Goal: Contribute content

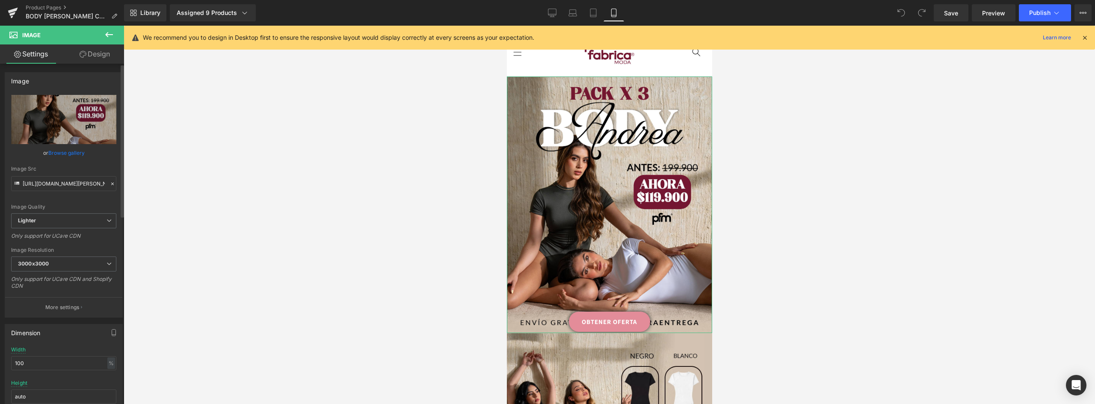
click at [77, 153] on link "Browse gallery" at bounding box center [66, 152] width 36 height 15
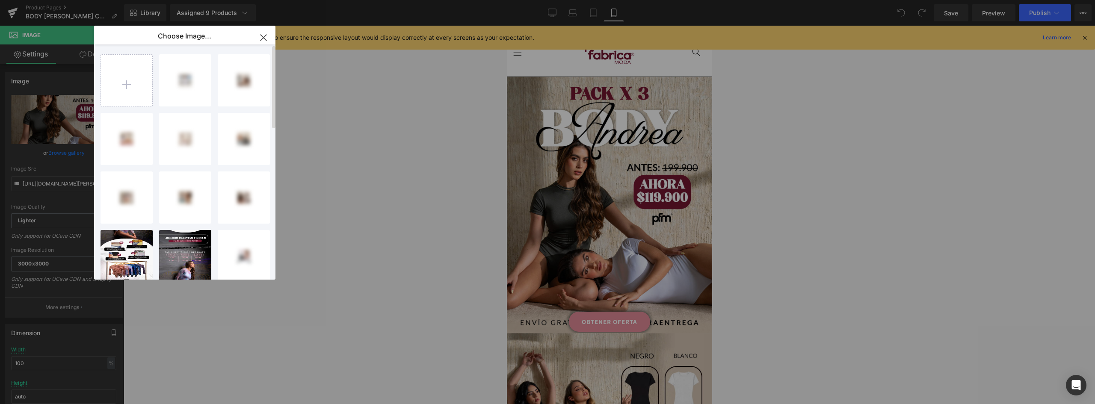
scroll to position [43, 0]
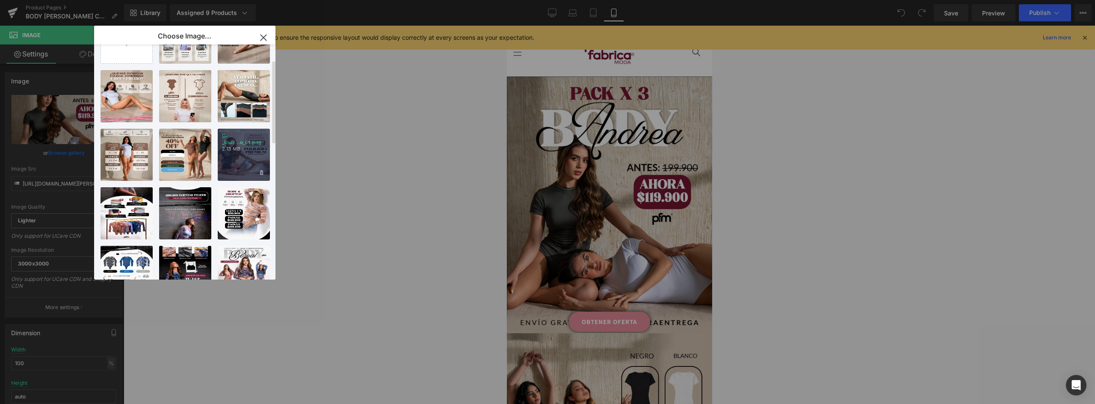
click at [257, 155] on div "C-_User...o_01.png 2.13 MB" at bounding box center [244, 155] width 52 height 52
type input "[URL][DOMAIN_NAME][PERSON_NAME]"
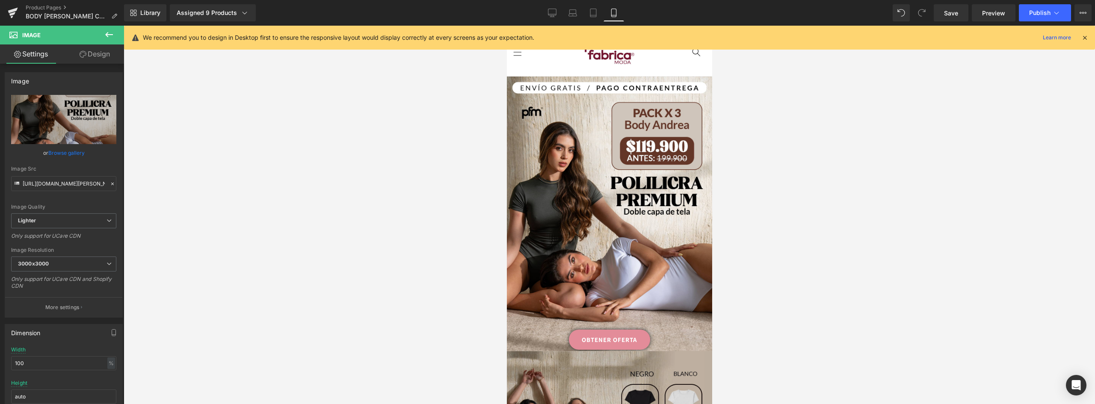
scroll to position [128, 0]
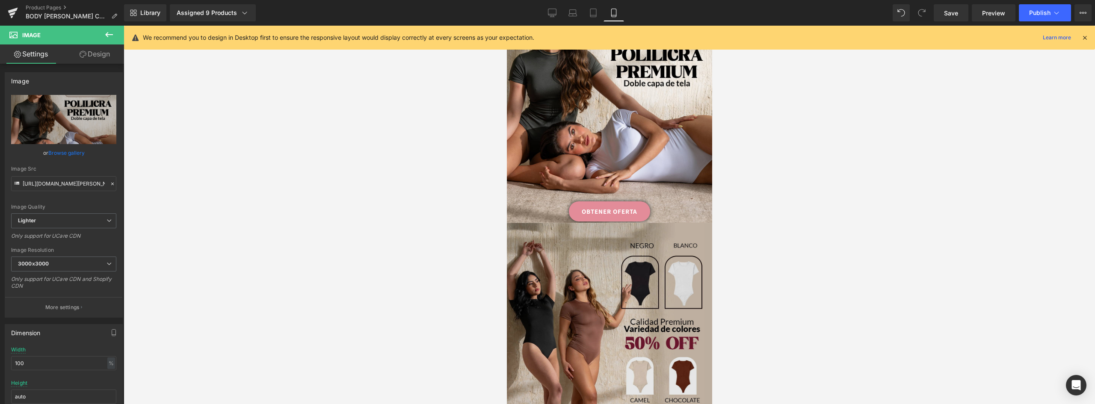
click at [649, 239] on img at bounding box center [608, 363] width 205 height 281
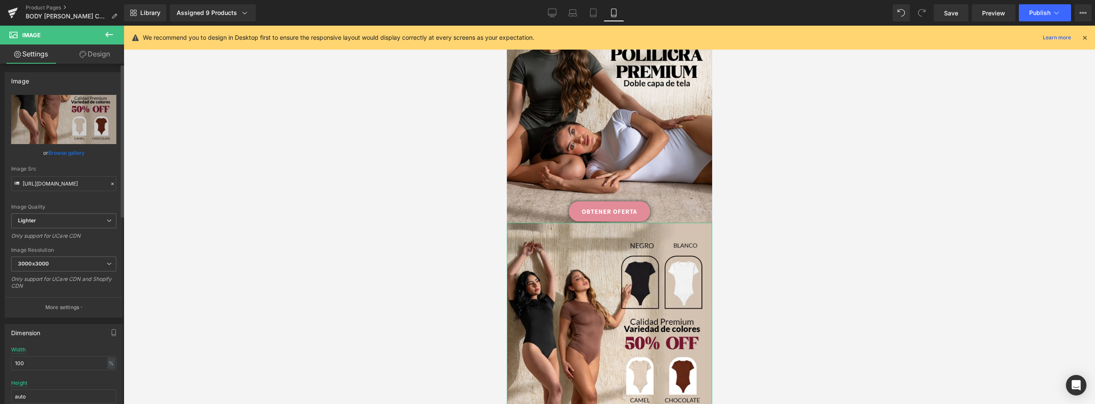
click at [70, 154] on link "Browse gallery" at bounding box center [66, 152] width 36 height 15
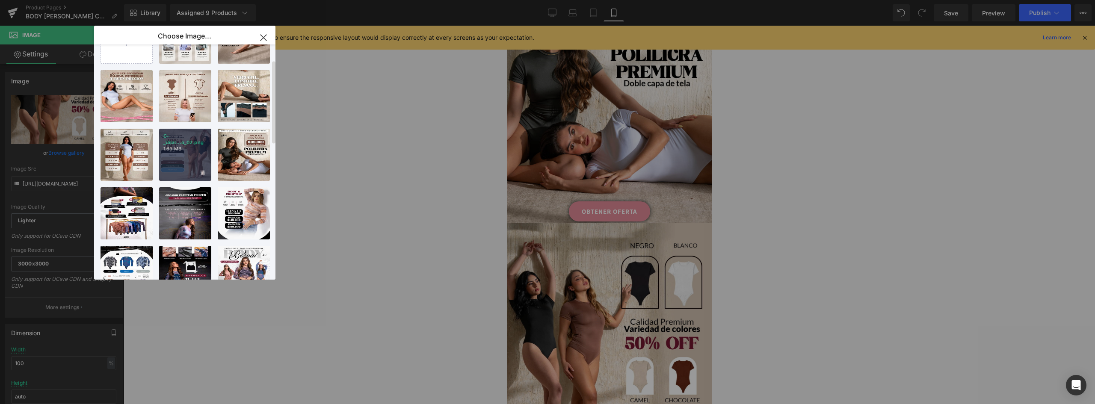
click at [185, 157] on div "C-_User...o_02.png 1.63 MB" at bounding box center [185, 155] width 52 height 52
type input "[URL][DOMAIN_NAME][PERSON_NAME]"
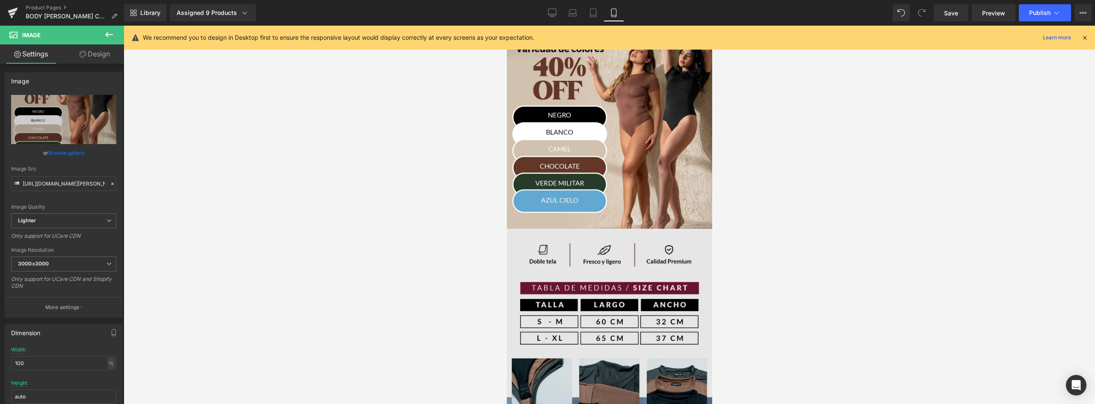
scroll to position [385, 0]
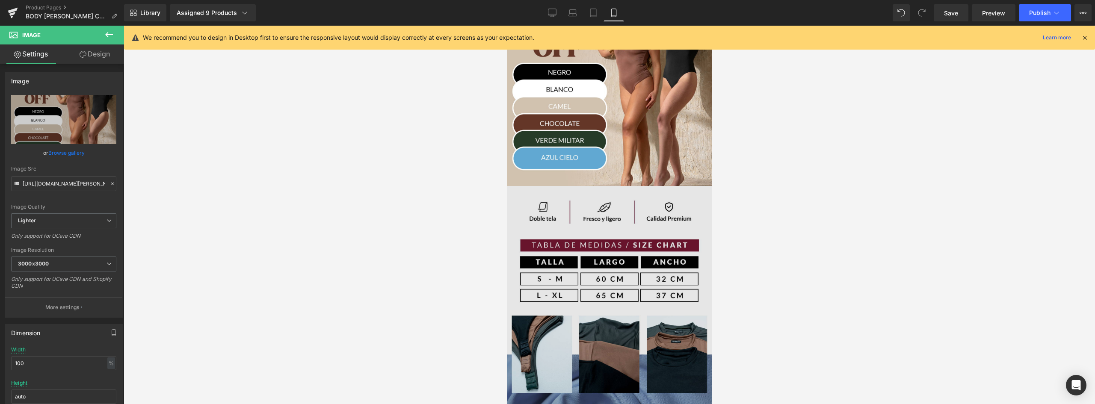
click at [631, 219] on img at bounding box center [608, 315] width 205 height 258
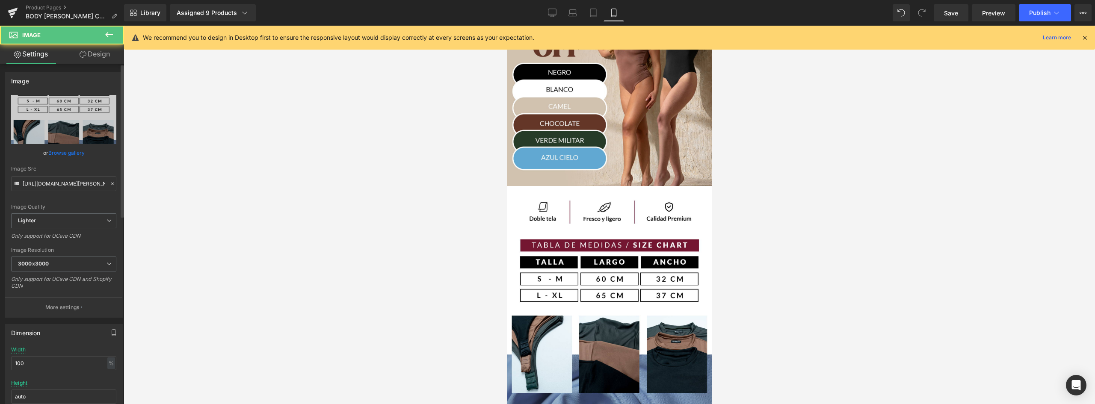
click at [63, 151] on link "Browse gallery" at bounding box center [66, 152] width 36 height 15
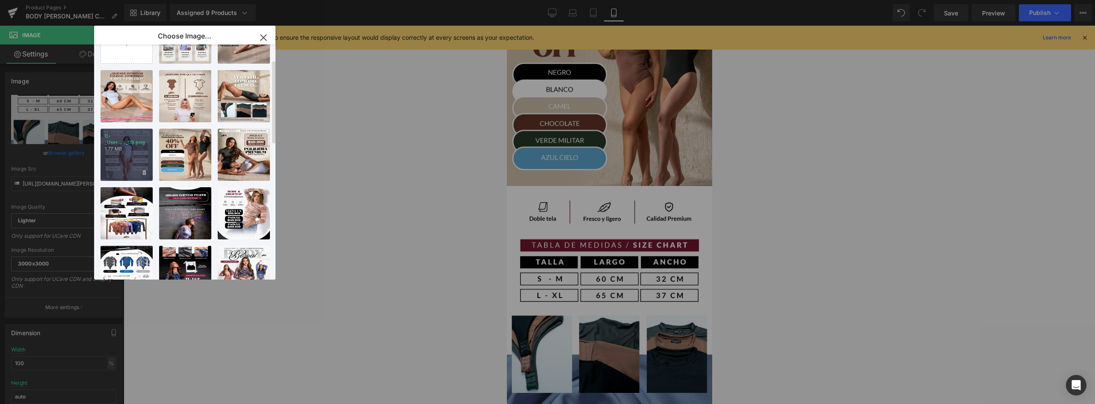
click at [130, 152] on div "C-_User...o_03.png 1.77 MB" at bounding box center [126, 155] width 52 height 52
type input "[URL][DOMAIN_NAME][PERSON_NAME]"
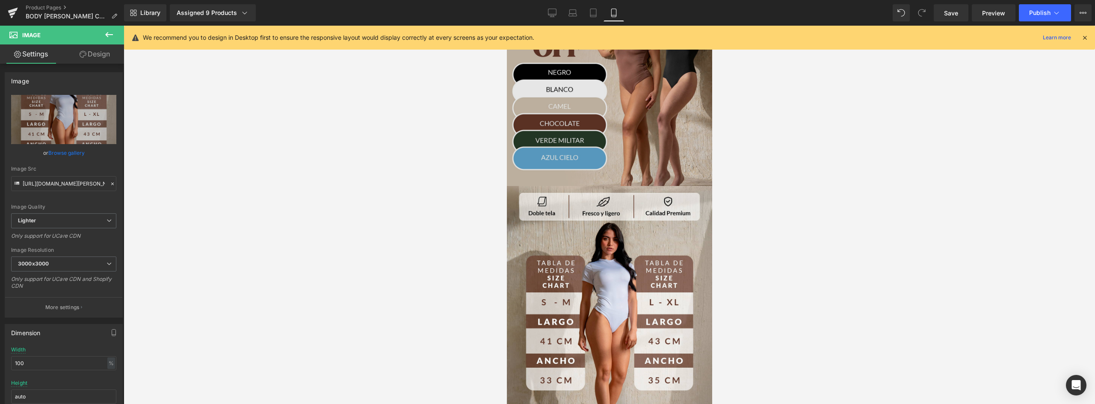
click at [640, 148] on img at bounding box center [608, 87] width 205 height 243
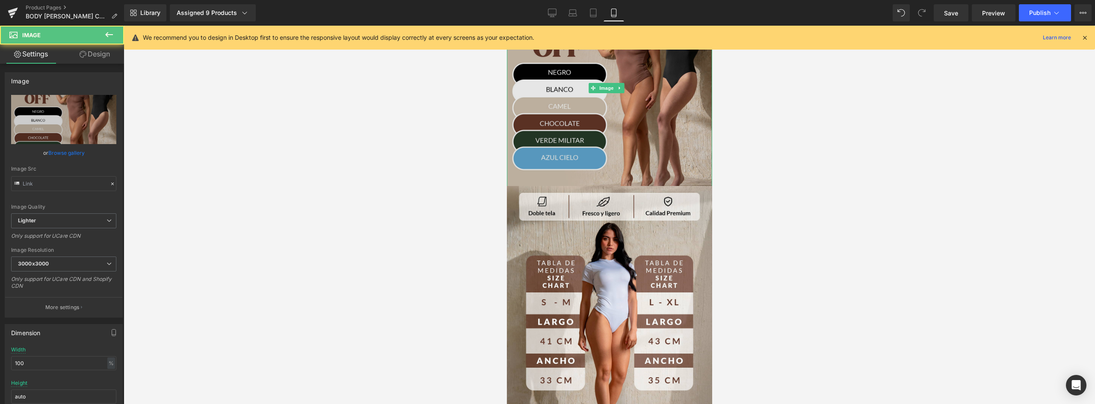
type input "[URL][DOMAIN_NAME][PERSON_NAME]"
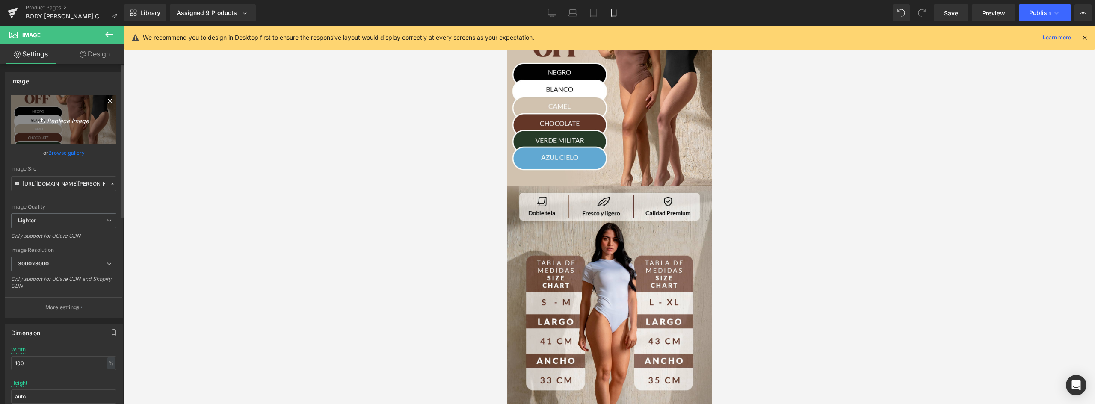
click at [87, 136] on link "Replace Image" at bounding box center [63, 119] width 105 height 49
click at [91, 54] on link "Design" at bounding box center [95, 53] width 62 height 19
click at [0, 0] on div "Spacing" at bounding box center [0, 0] width 0 height 0
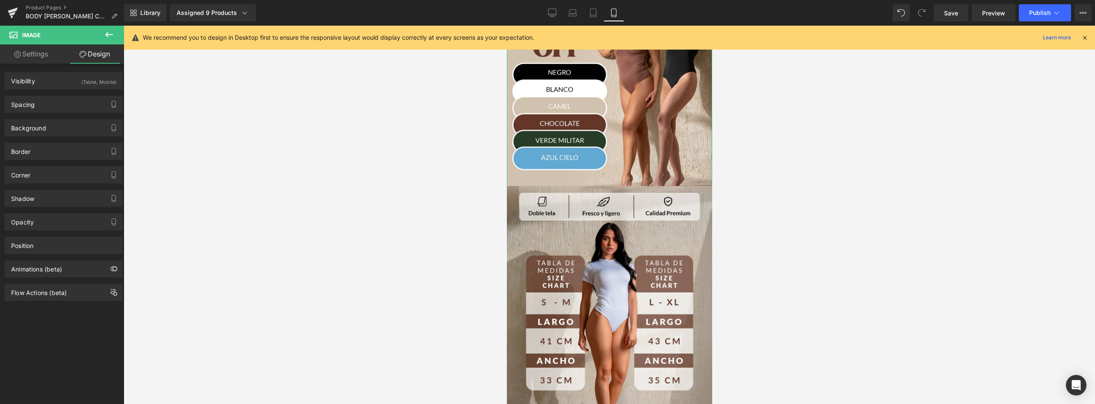
click at [77, 104] on div "Spacing" at bounding box center [63, 104] width 117 height 16
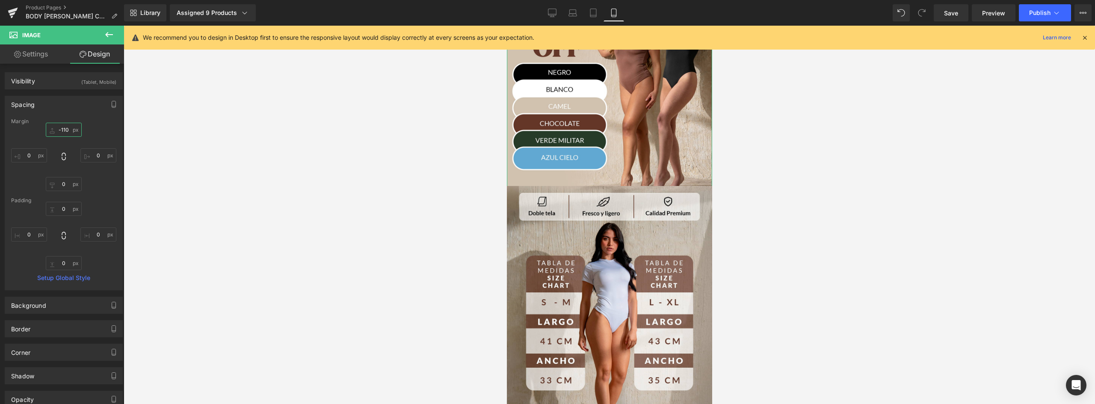
click at [66, 129] on input "-110" at bounding box center [64, 130] width 36 height 14
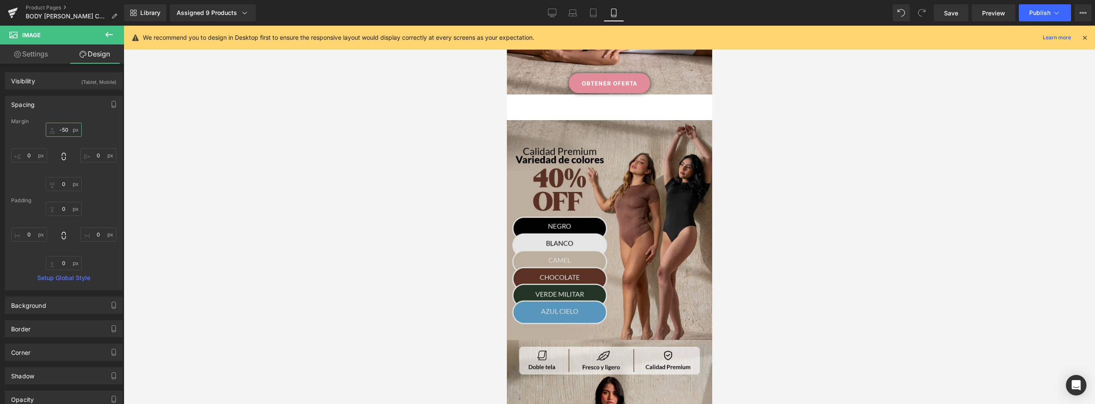
scroll to position [128, 0]
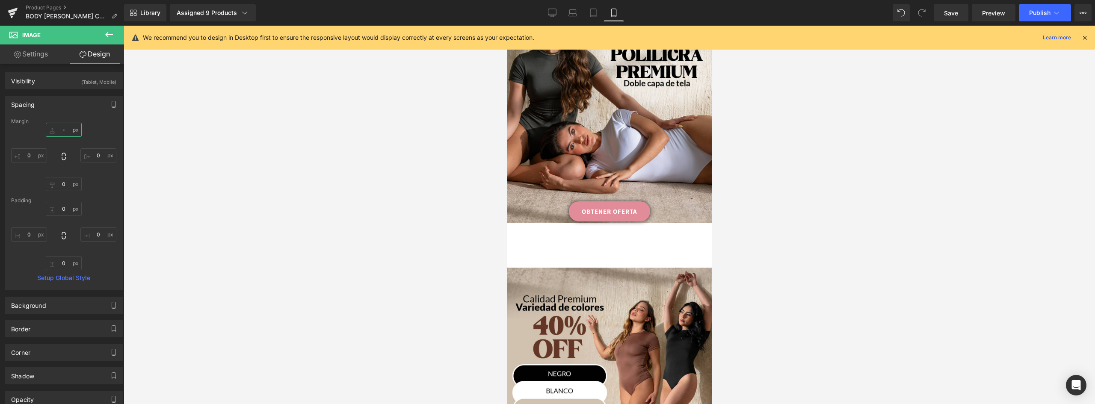
type input "-110"
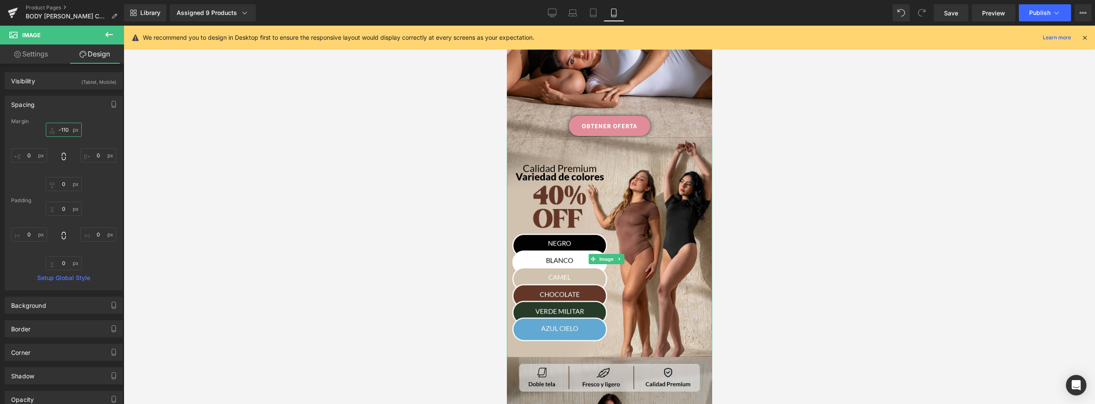
scroll to position [385, 0]
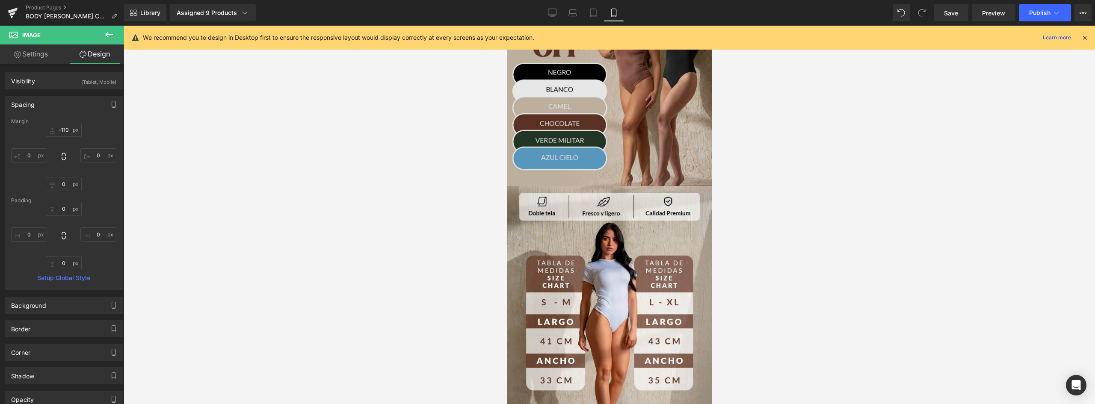
click at [668, 118] on img at bounding box center [608, 87] width 205 height 243
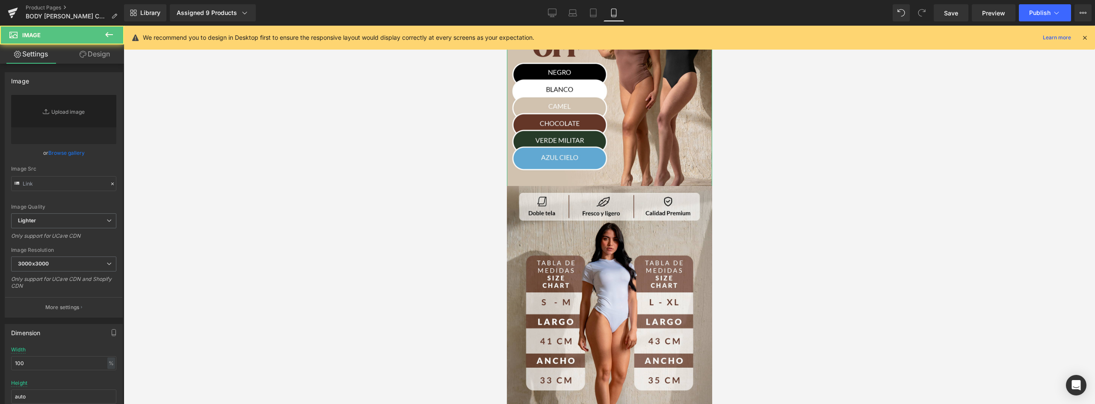
type input "[URL][DOMAIN_NAME][PERSON_NAME]"
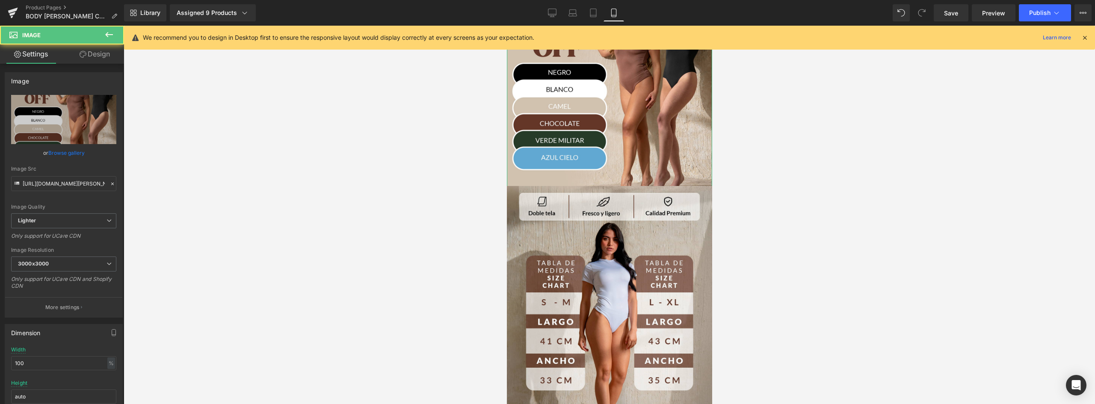
click at [92, 54] on link "Design" at bounding box center [95, 53] width 62 height 19
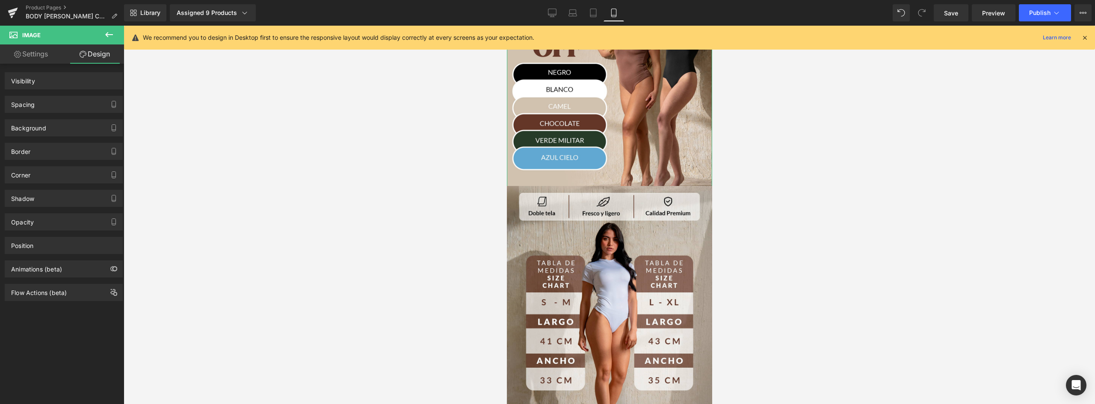
click at [50, 103] on div "Spacing" at bounding box center [63, 104] width 117 height 16
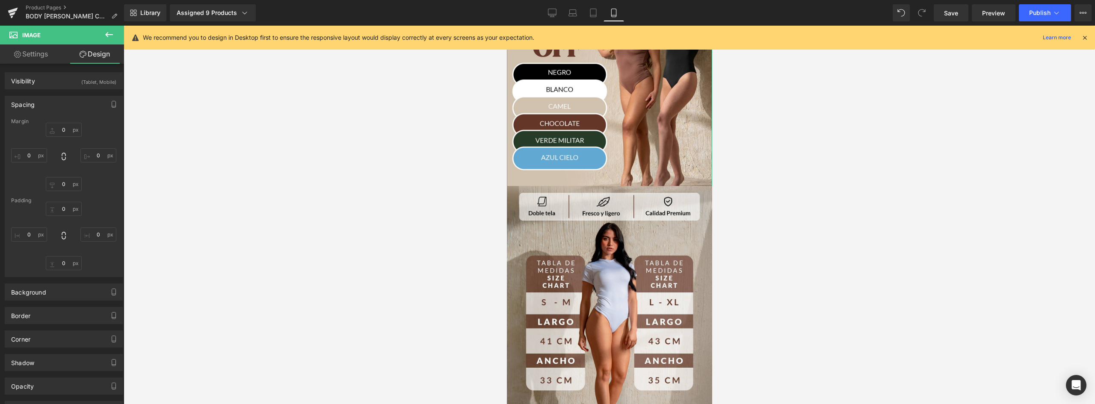
type input "-110"
type input "0"
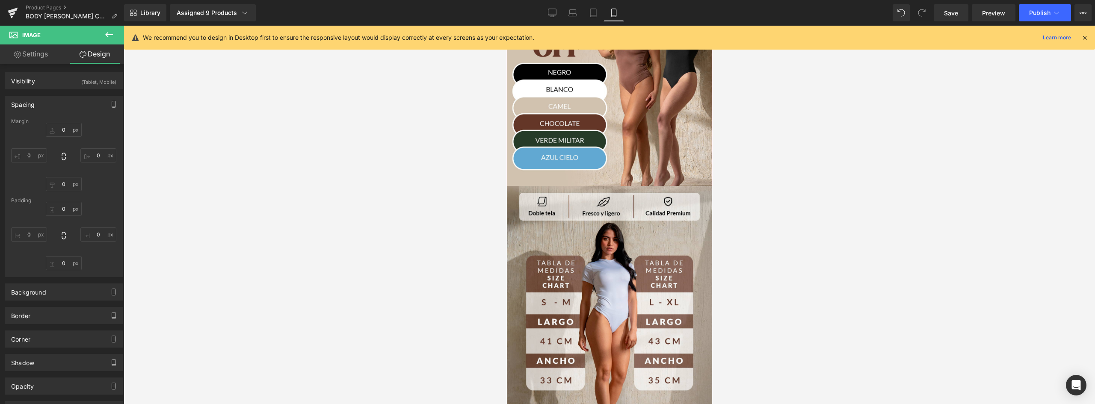
type input "0"
click at [62, 189] on input "0" at bounding box center [64, 184] width 36 height 14
type input "55"
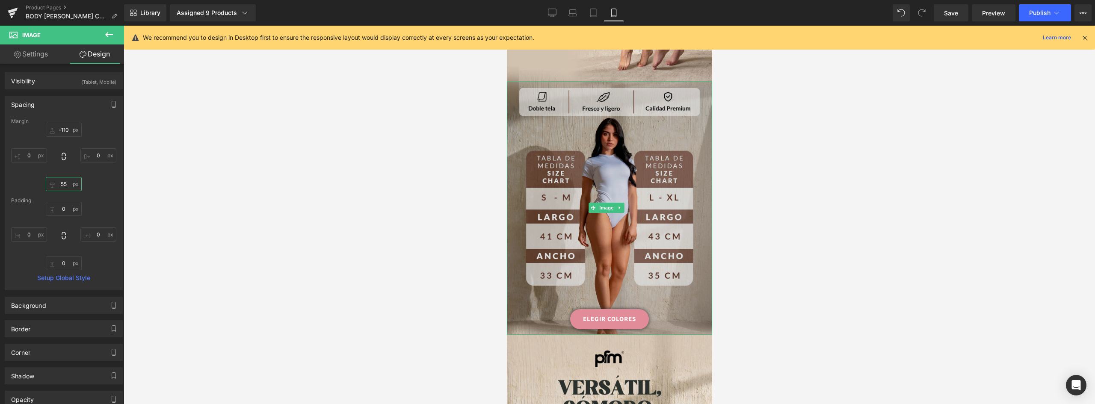
scroll to position [599, 0]
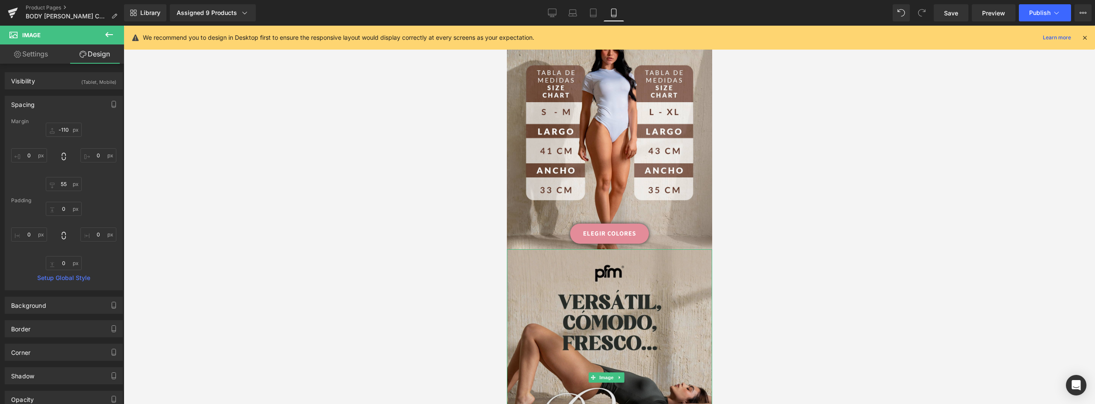
click at [661, 249] on img at bounding box center [608, 377] width 205 height 257
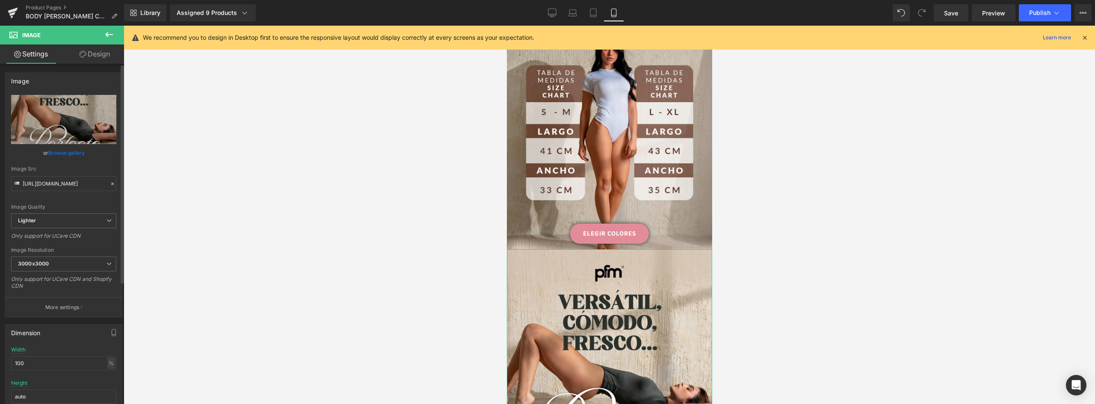
click at [74, 155] on link "Browse gallery" at bounding box center [66, 152] width 36 height 15
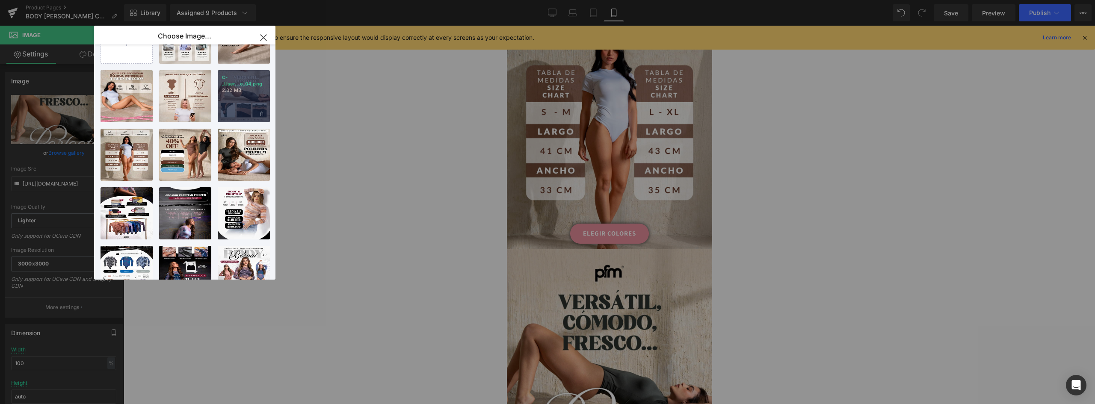
click at [267, 91] on div "C-_User...o_04.png 2.32 MB" at bounding box center [244, 96] width 52 height 52
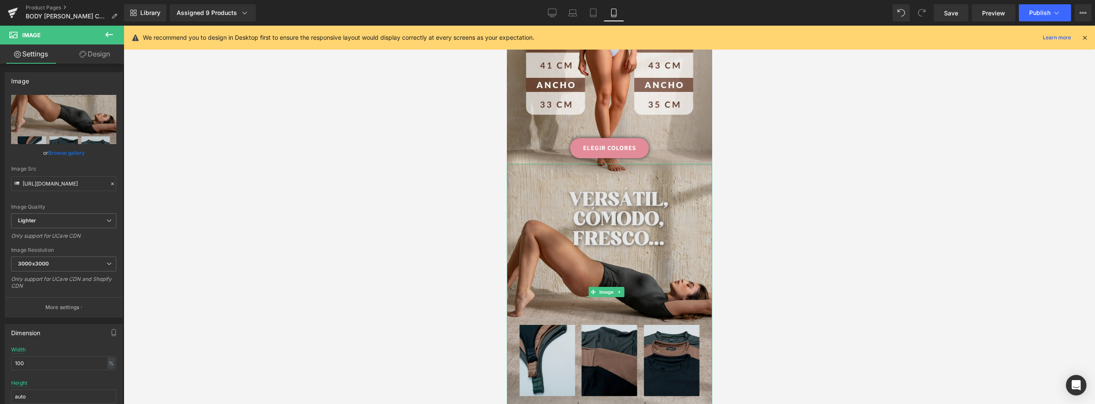
scroll to position [855, 0]
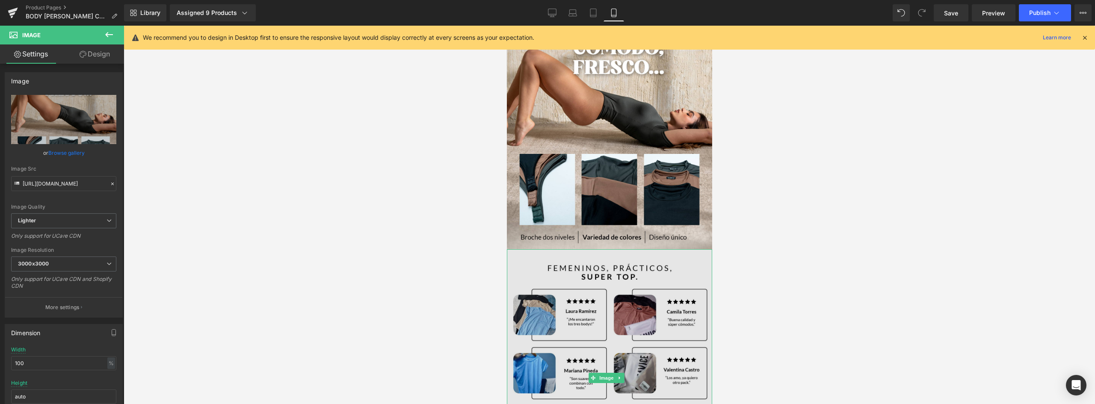
click at [613, 268] on img at bounding box center [608, 377] width 205 height 257
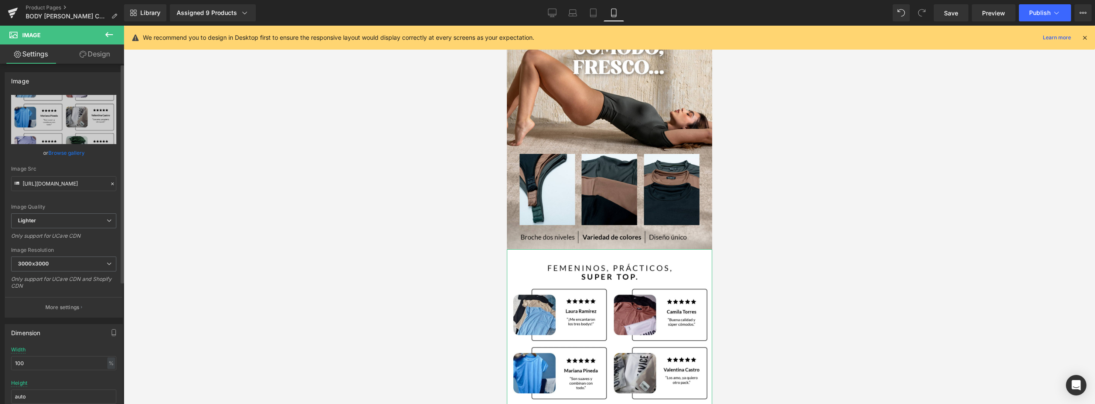
click at [67, 151] on link "Browse gallery" at bounding box center [66, 152] width 36 height 15
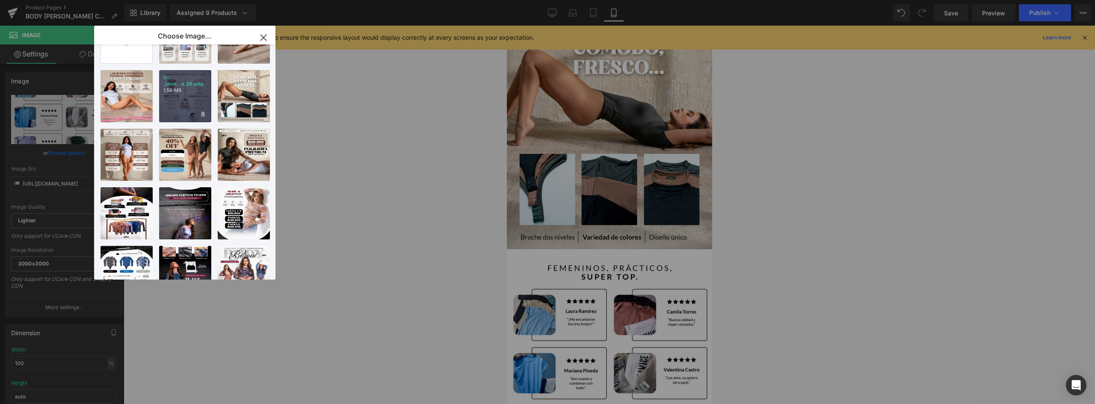
click at [185, 93] on p "1.59 MB" at bounding box center [185, 90] width 44 height 6
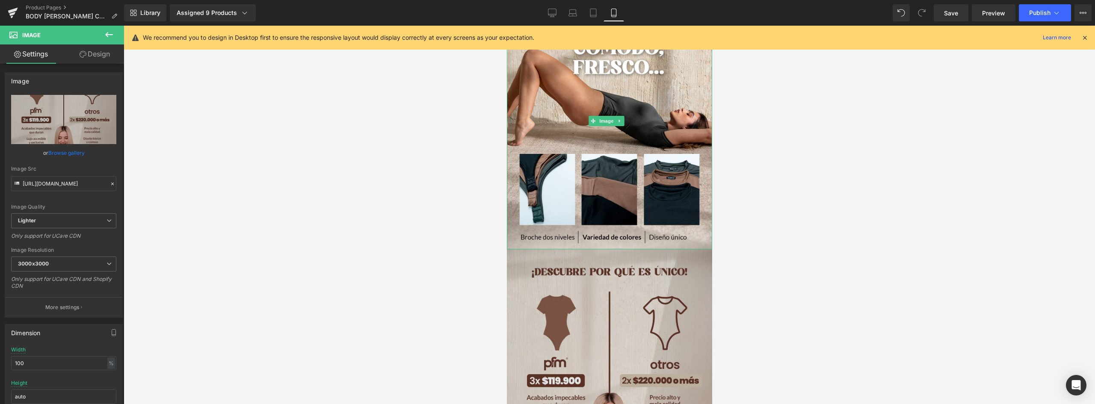
scroll to position [1026, 0]
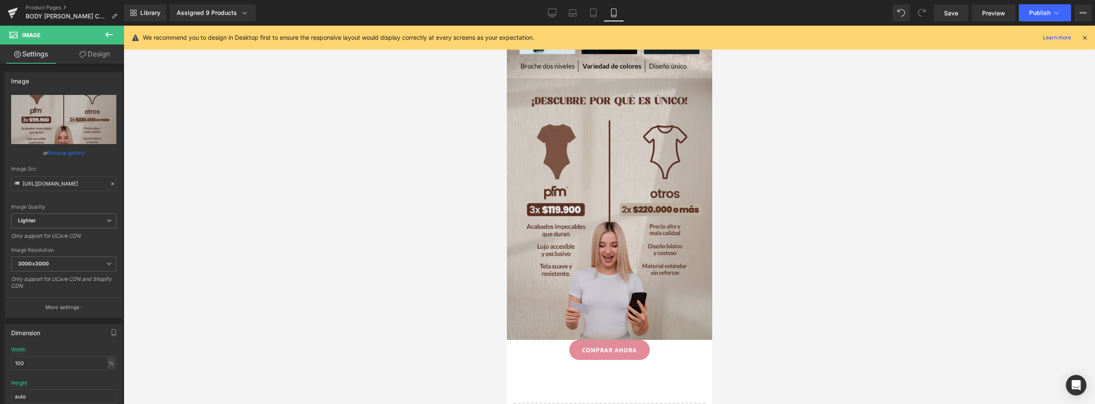
click at [640, 212] on img at bounding box center [608, 209] width 205 height 262
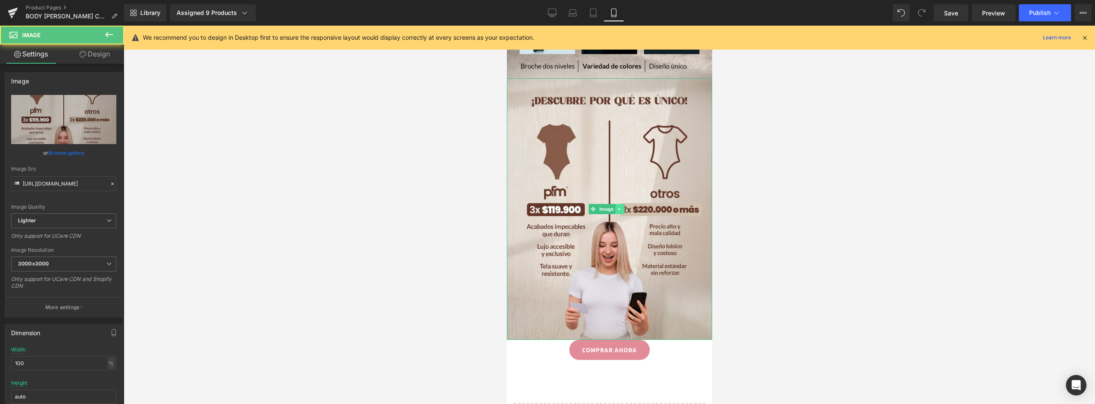
click at [621, 207] on icon at bounding box center [619, 209] width 5 height 5
click at [613, 207] on icon at bounding box center [614, 209] width 5 height 5
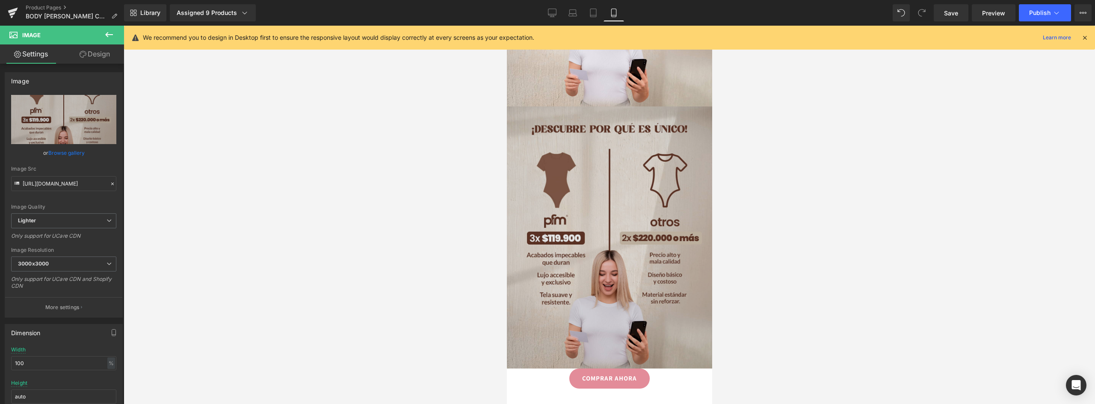
scroll to position [1265, 0]
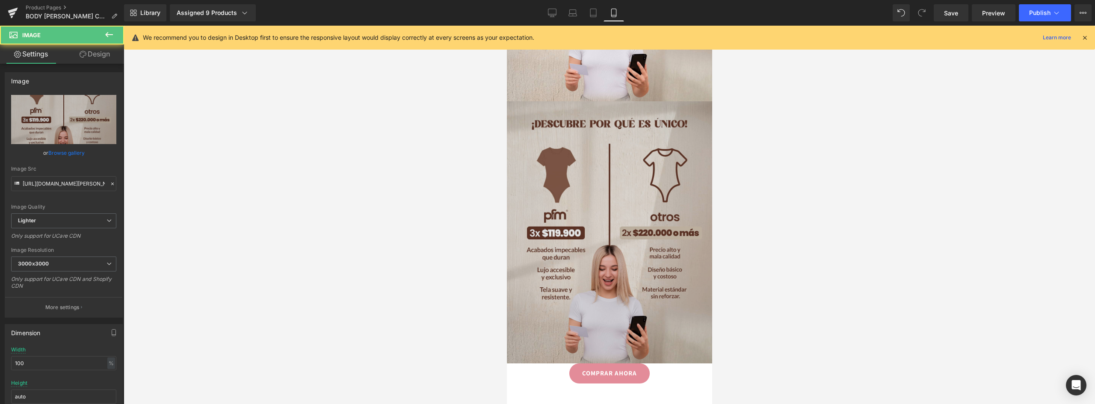
click at [613, 159] on img at bounding box center [608, 232] width 205 height 262
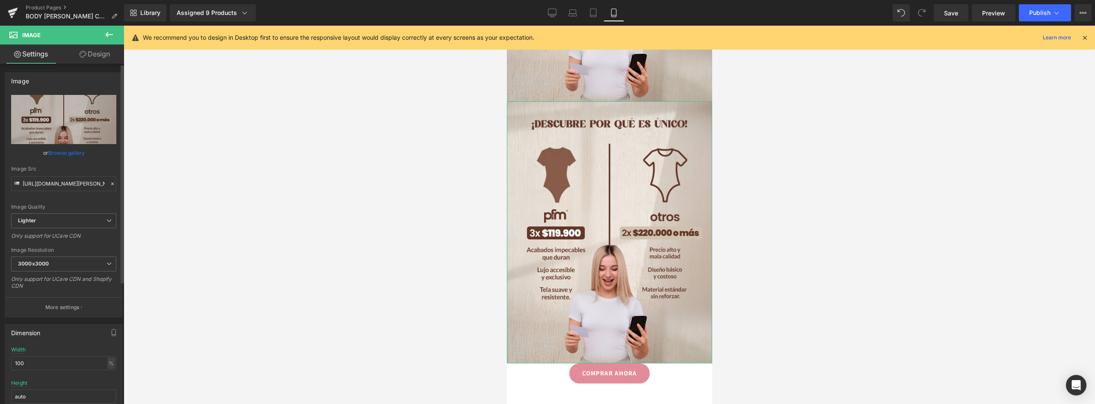
click at [61, 156] on link "Browse gallery" at bounding box center [66, 152] width 36 height 15
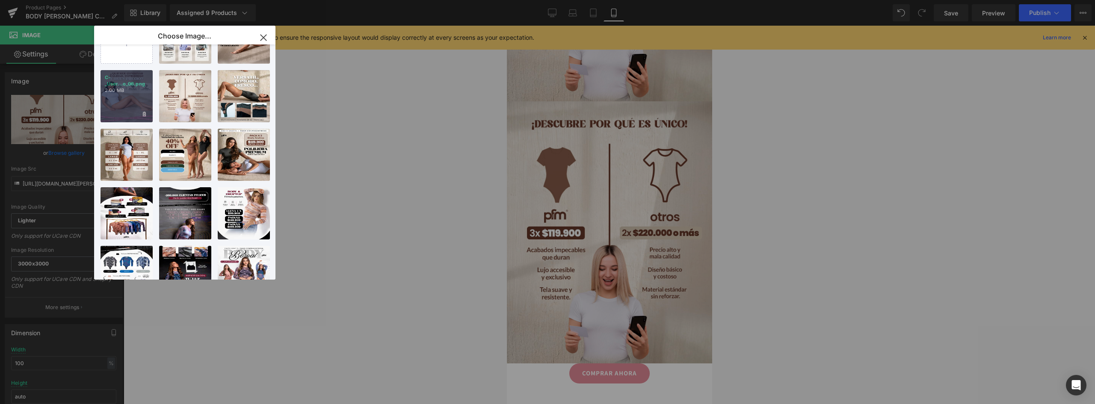
click at [124, 100] on div "C-_User...o_06.png 2.00 MB" at bounding box center [126, 96] width 52 height 52
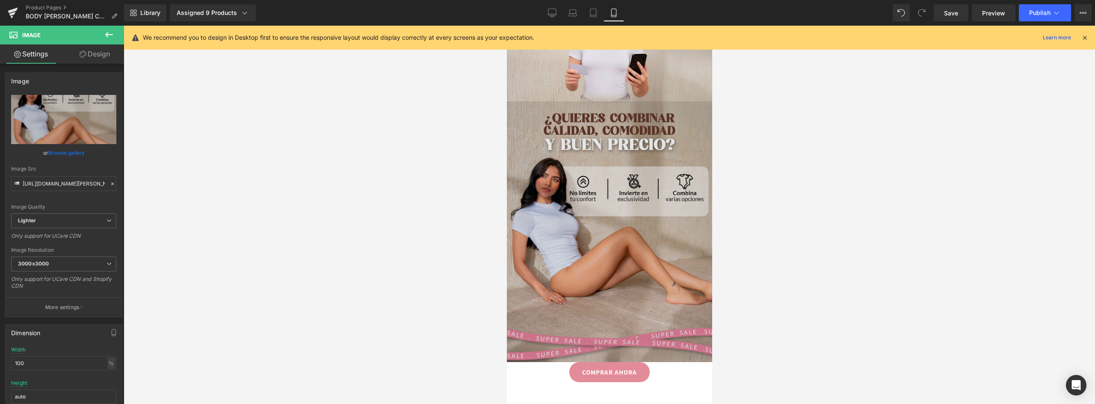
click at [605, 219] on img at bounding box center [608, 231] width 205 height 261
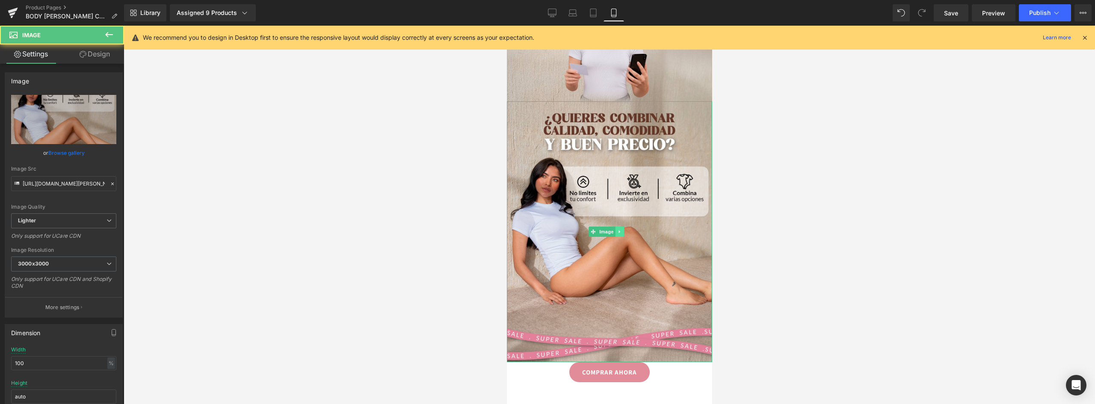
click at [620, 229] on icon at bounding box center [619, 231] width 5 height 5
click at [613, 230] on icon at bounding box center [614, 232] width 5 height 5
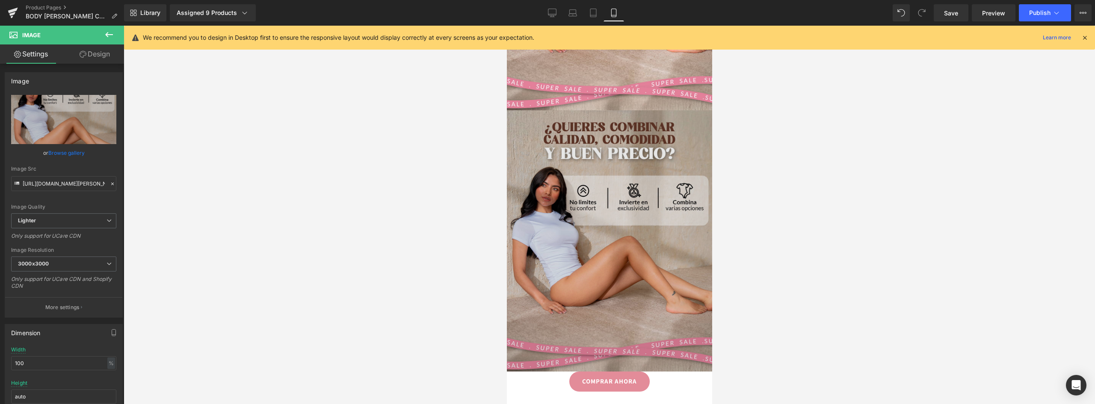
scroll to position [1517, 0]
click at [615, 177] on img at bounding box center [608, 239] width 205 height 261
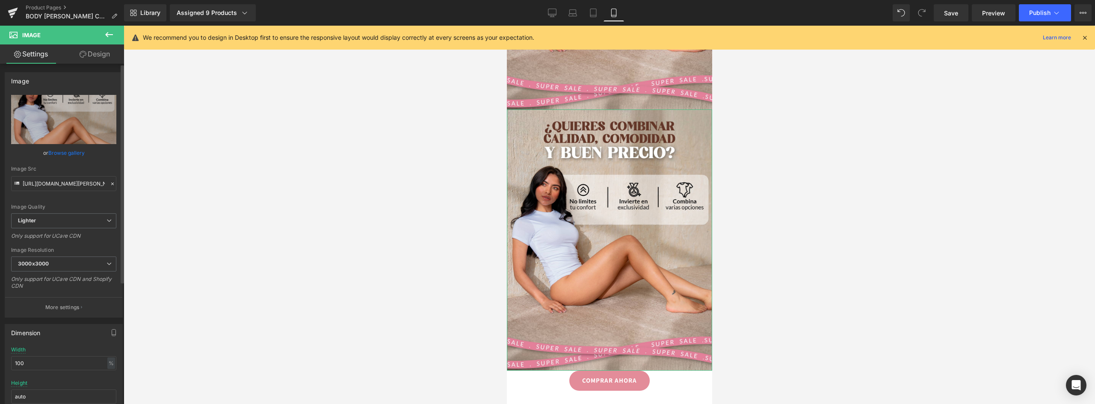
click at [67, 152] on link "Browse gallery" at bounding box center [66, 152] width 36 height 15
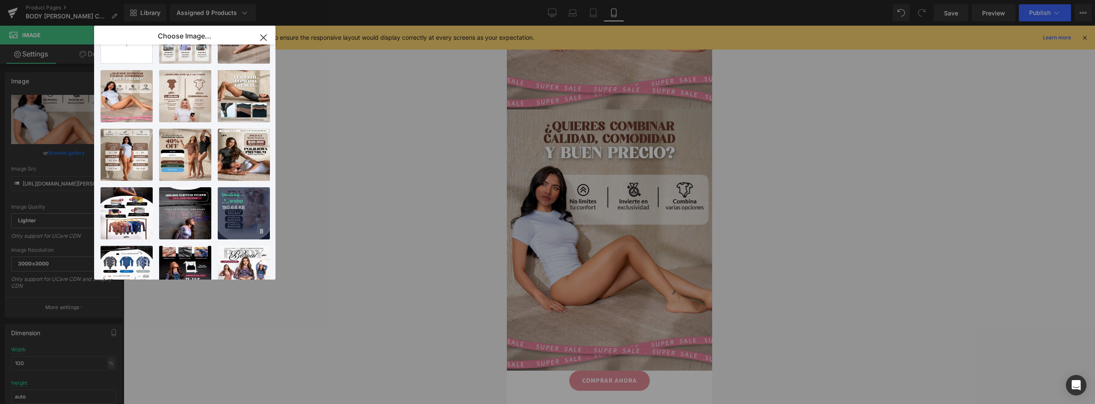
scroll to position [0, 0]
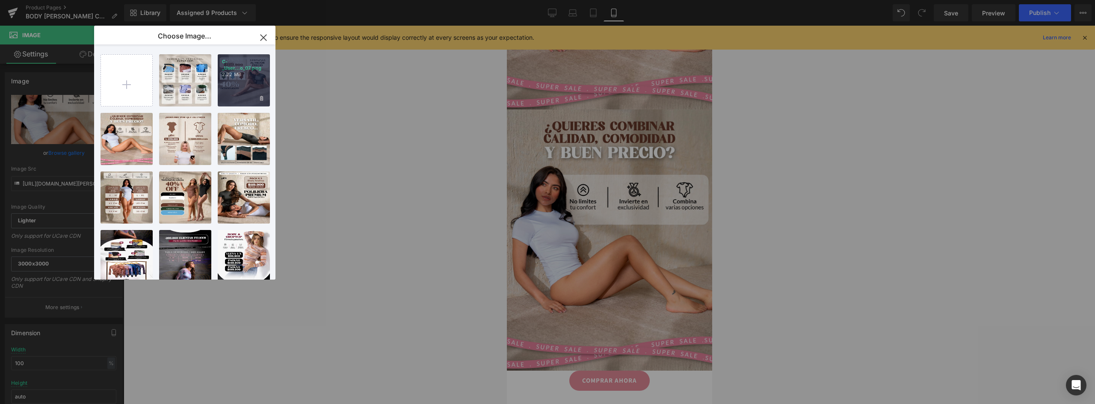
click at [255, 92] on div "C-_User...o_07.png 2.22 MB" at bounding box center [244, 80] width 52 height 52
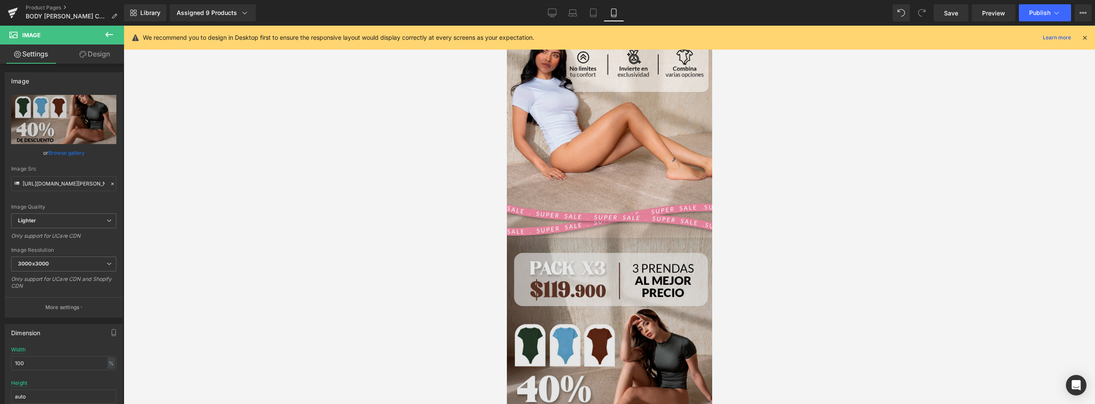
scroll to position [1475, 0]
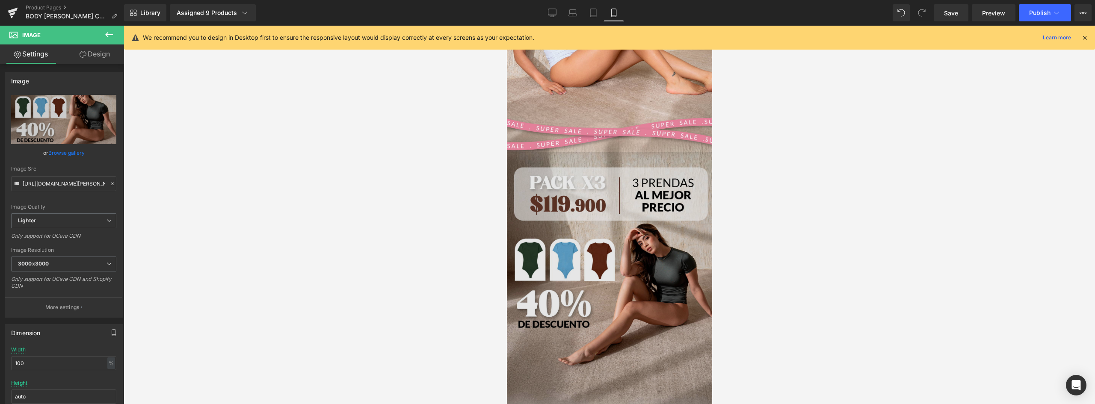
click at [603, 189] on img at bounding box center [608, 283] width 205 height 263
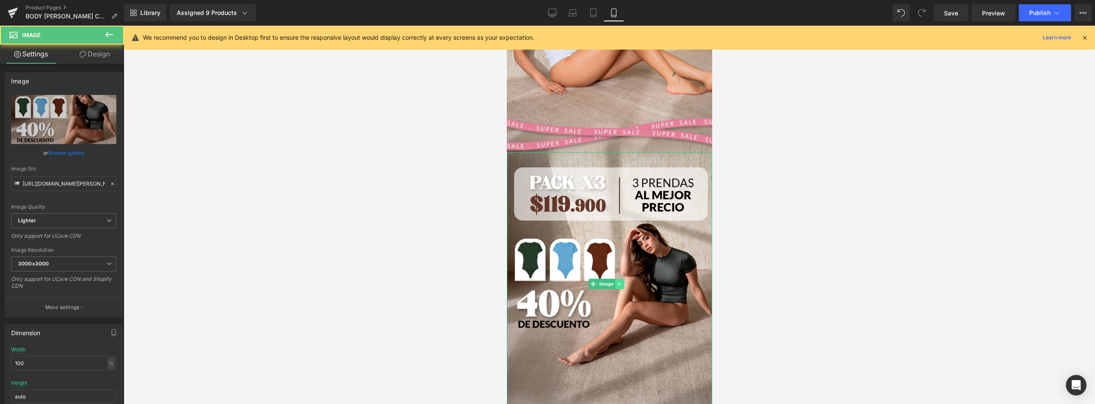
click at [619, 283] on icon at bounding box center [618, 284] width 1 height 3
click at [614, 282] on icon at bounding box center [614, 284] width 5 height 5
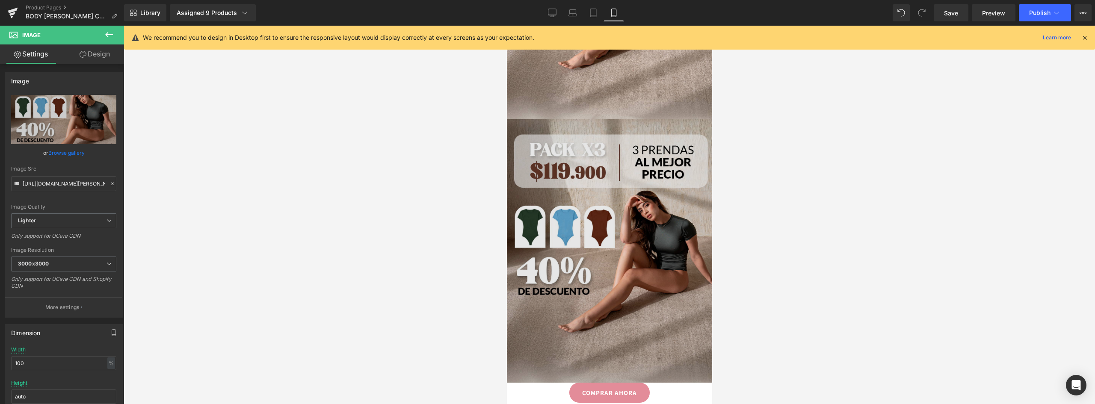
scroll to position [1772, 0]
click at [610, 159] on img at bounding box center [608, 249] width 205 height 263
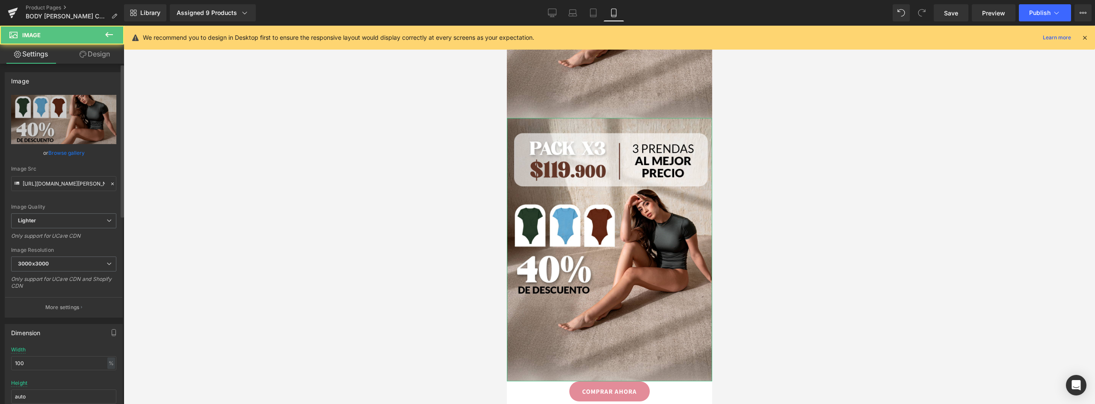
click at [71, 153] on link "Browse gallery" at bounding box center [66, 152] width 36 height 15
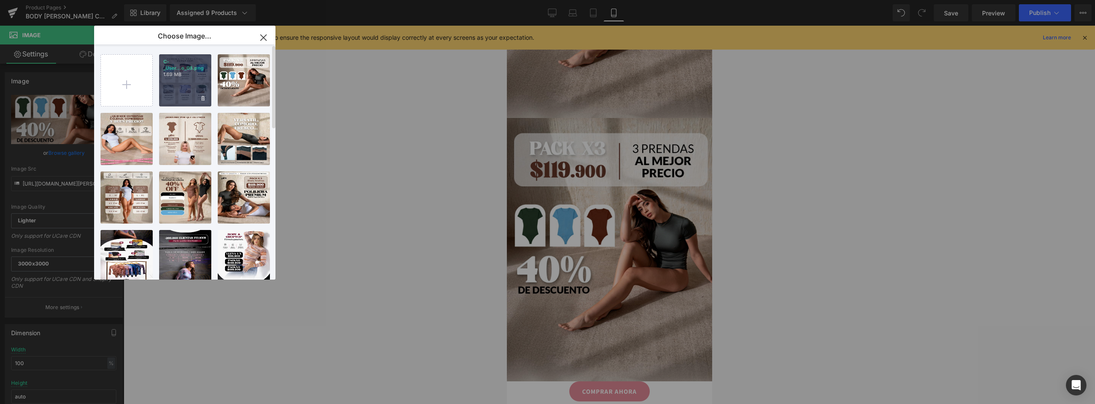
click at [192, 81] on div "C-_User...o_08.png 1.69 MB" at bounding box center [185, 80] width 52 height 52
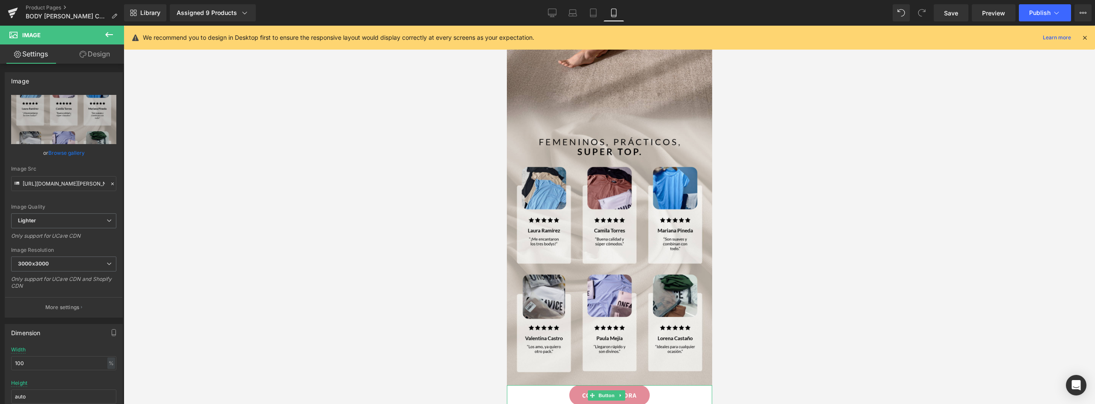
click at [638, 385] on link "COMPRAR AHORA" at bounding box center [609, 395] width 80 height 20
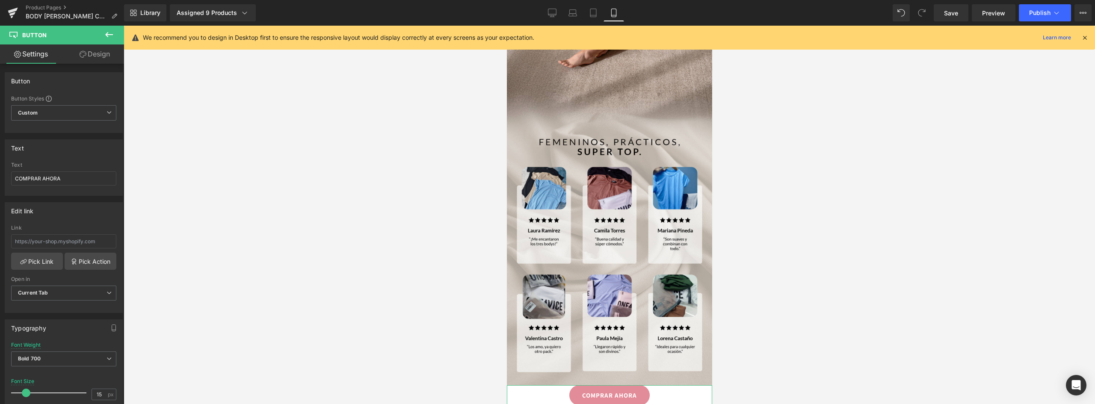
click at [96, 53] on link "Design" at bounding box center [95, 53] width 62 height 19
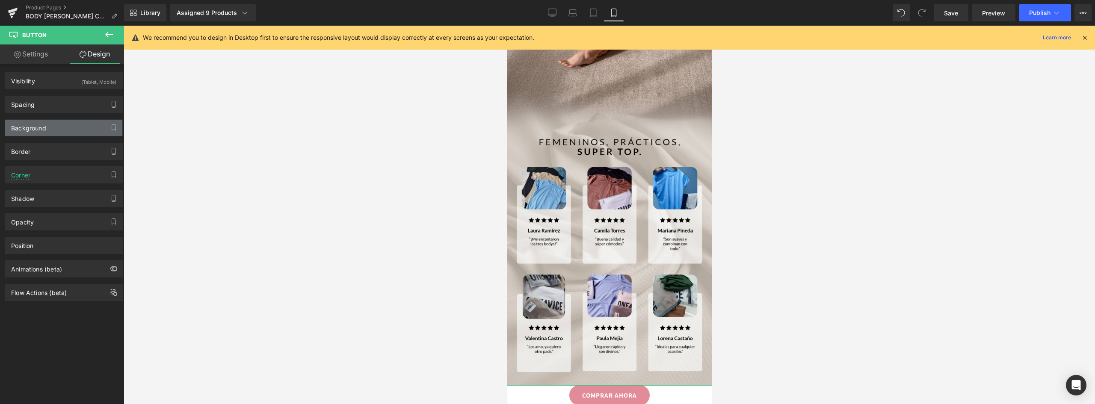
click at [44, 127] on div "Background" at bounding box center [28, 126] width 35 height 12
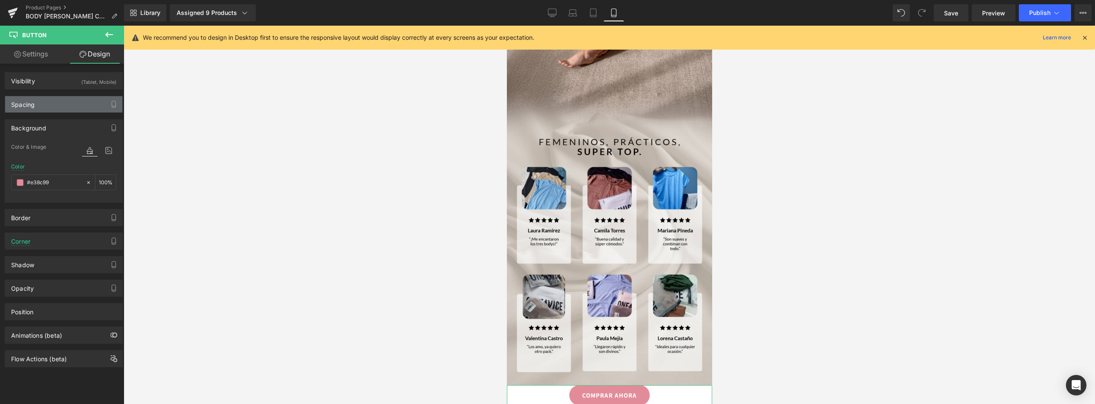
click at [38, 102] on div "Spacing" at bounding box center [63, 104] width 117 height 16
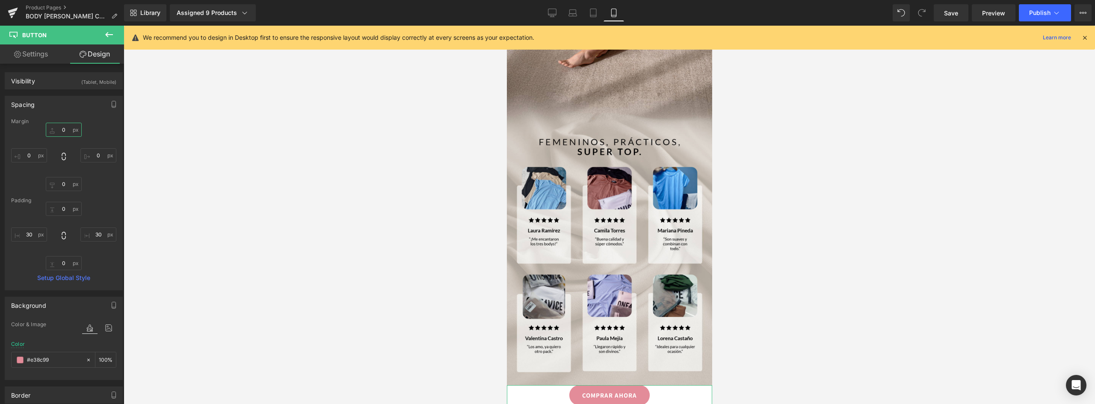
click at [61, 130] on input "0" at bounding box center [64, 130] width 36 height 14
type input "-65"
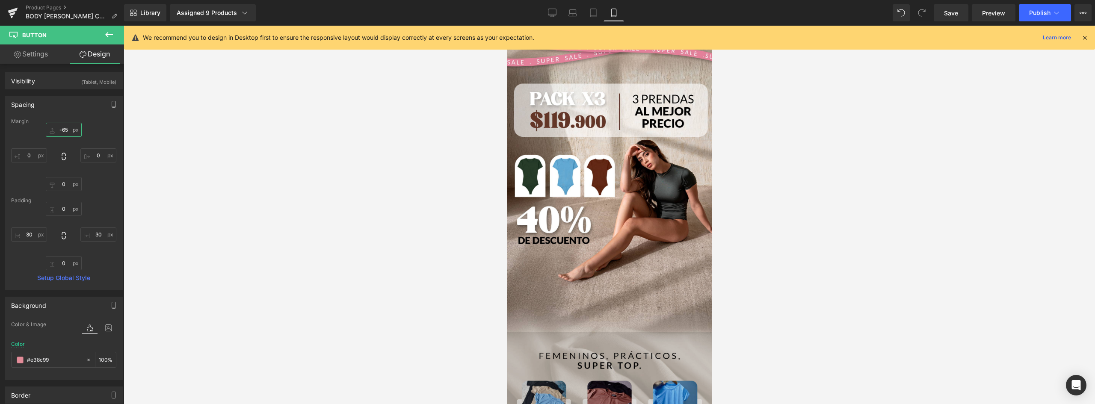
scroll to position [1729, 0]
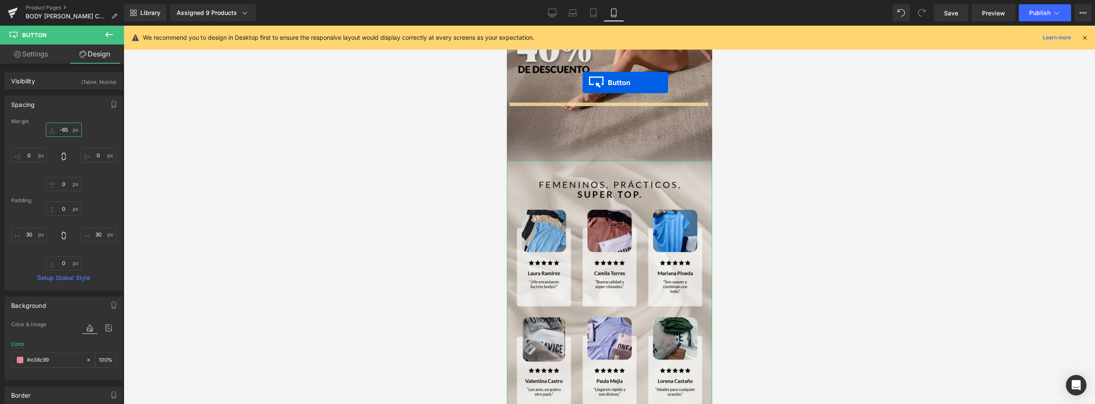
drag, startPoint x: 593, startPoint y: 343, endPoint x: 581, endPoint y: 78, distance: 265.0
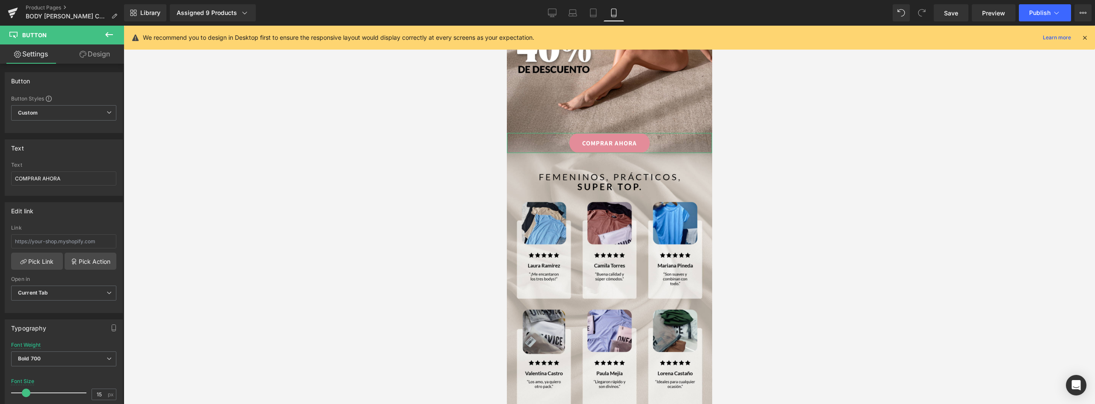
click at [86, 53] on link "Design" at bounding box center [95, 53] width 62 height 19
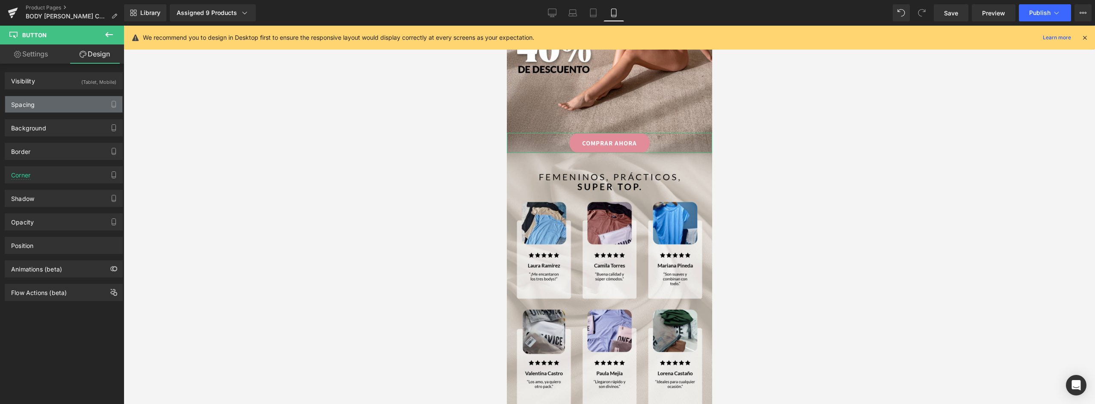
click at [61, 103] on div "Spacing" at bounding box center [63, 104] width 117 height 16
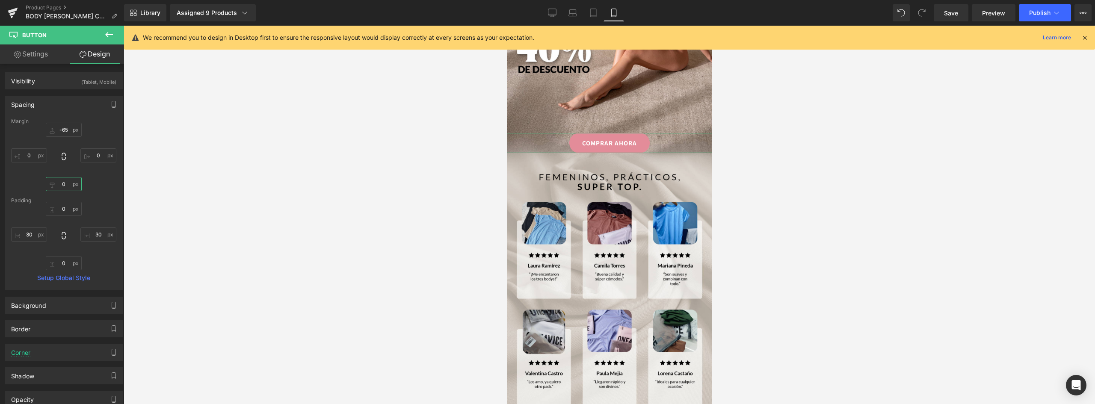
click at [64, 181] on input "text" at bounding box center [64, 184] width 36 height 14
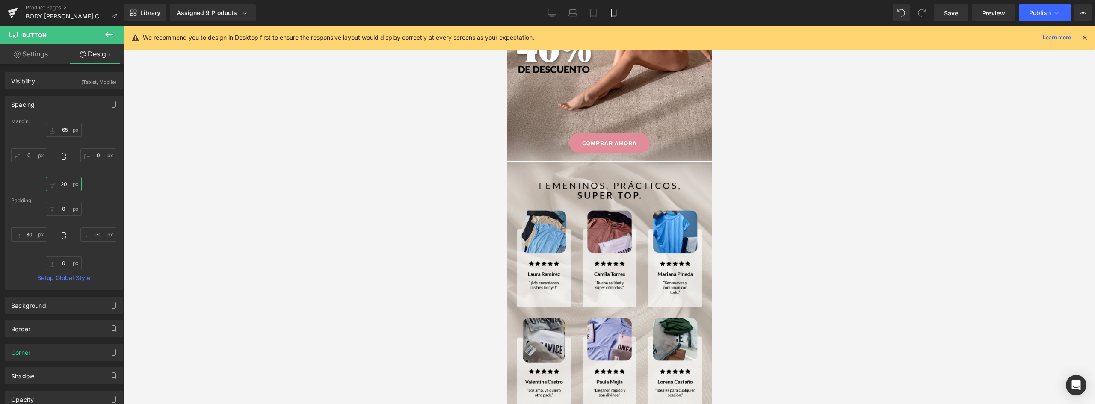
type input "2"
type input "1"
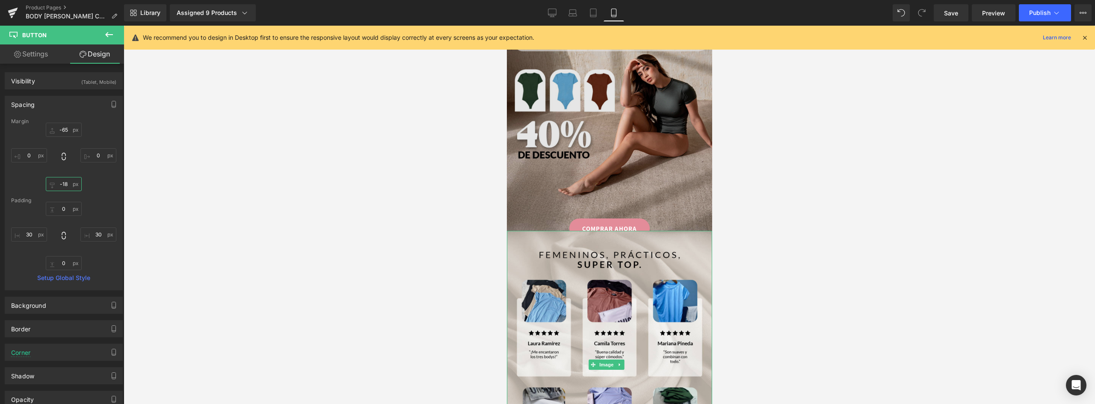
scroll to position [1601, 0]
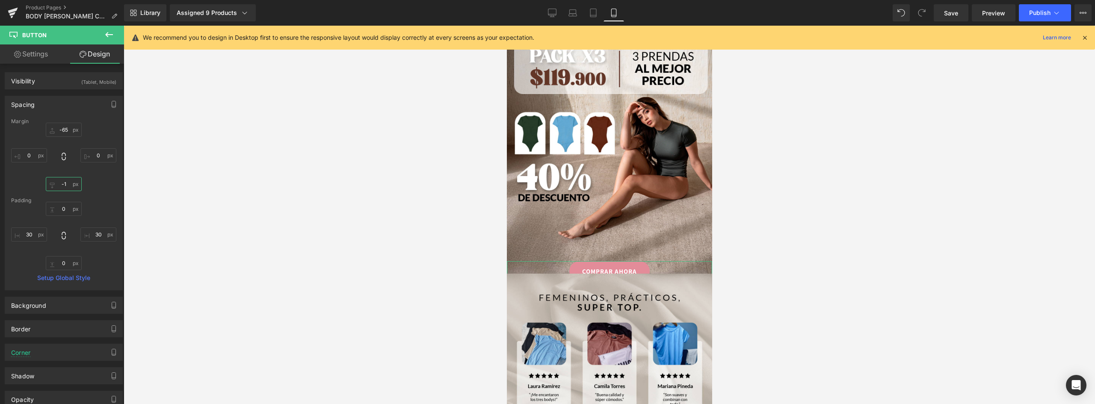
type input "-"
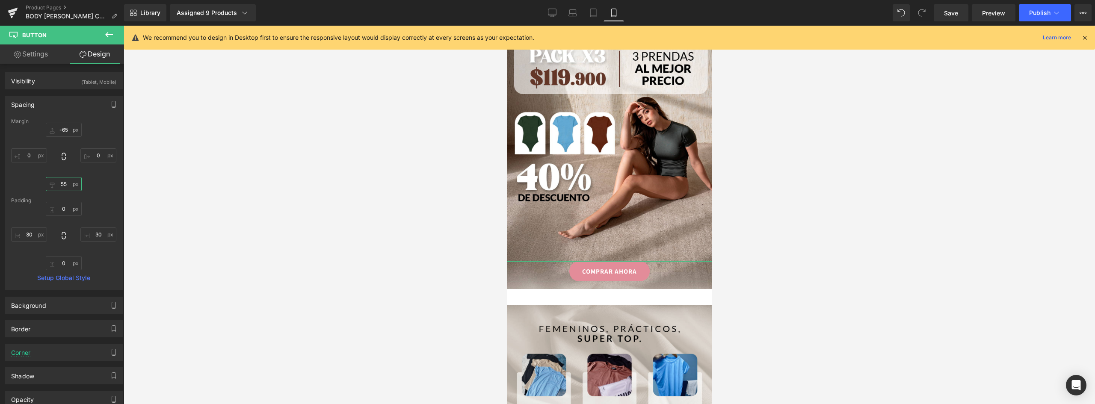
type input "5"
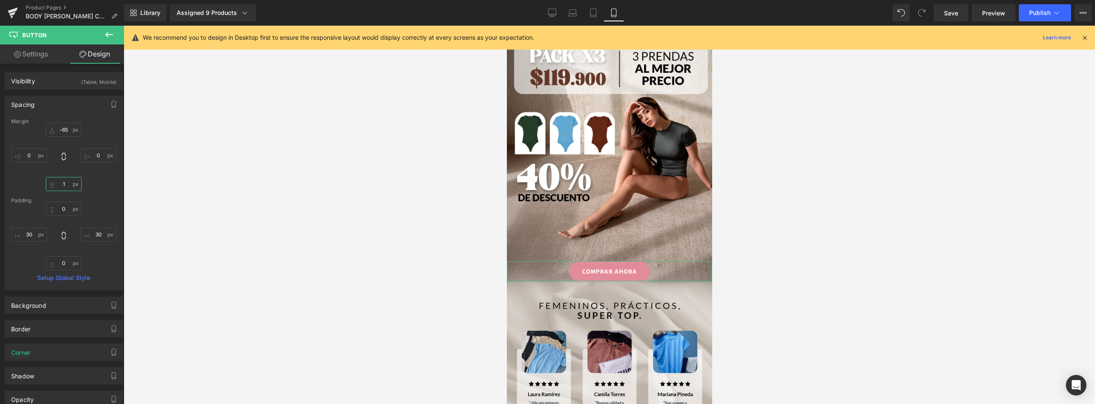
type input "18"
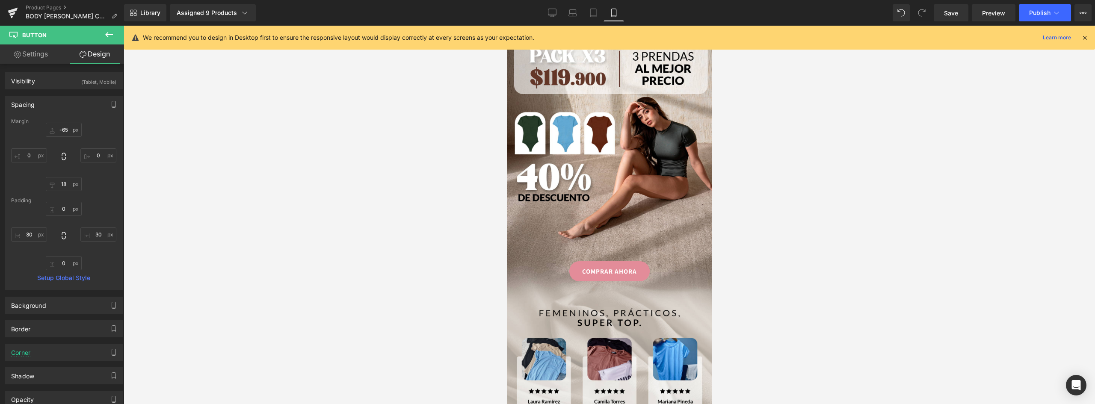
click at [1012, 222] on div at bounding box center [609, 215] width 971 height 378
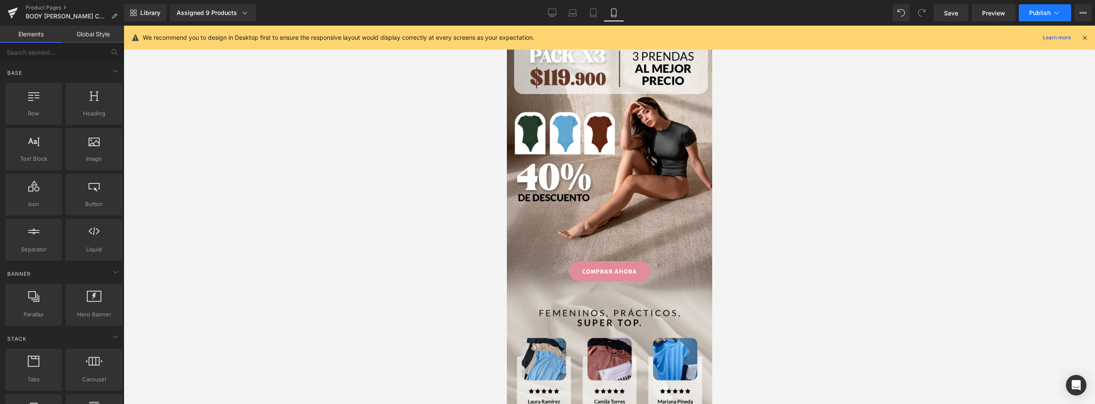
click at [1045, 10] on span "Publish" at bounding box center [1039, 12] width 21 height 7
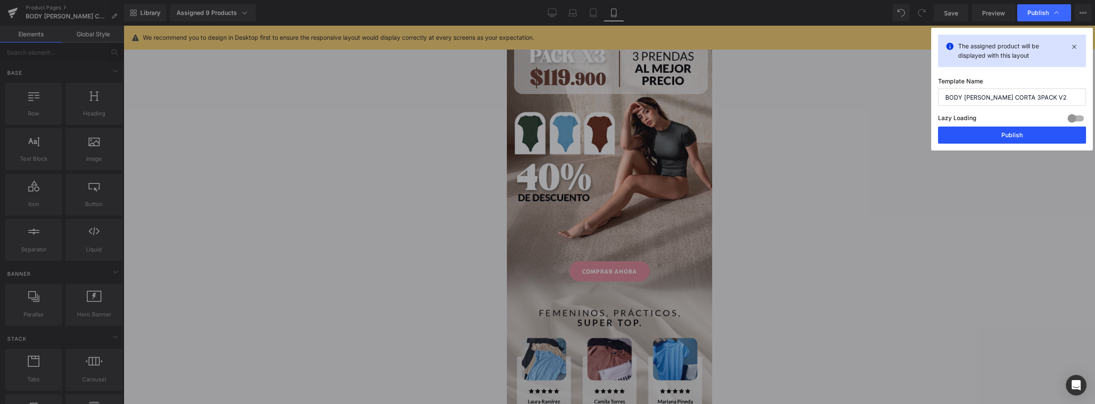
click at [1025, 130] on button "Publish" at bounding box center [1012, 135] width 148 height 17
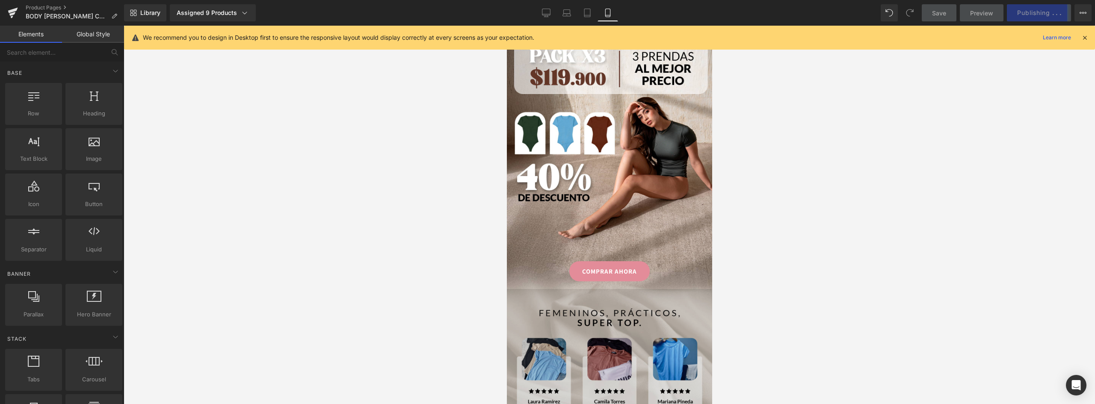
scroll to position [1473, 0]
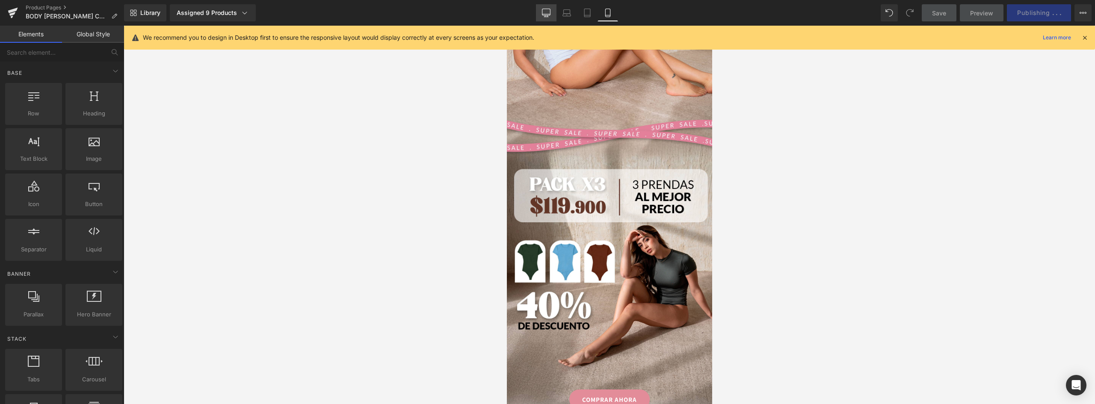
click at [545, 11] on icon at bounding box center [546, 13] width 9 height 9
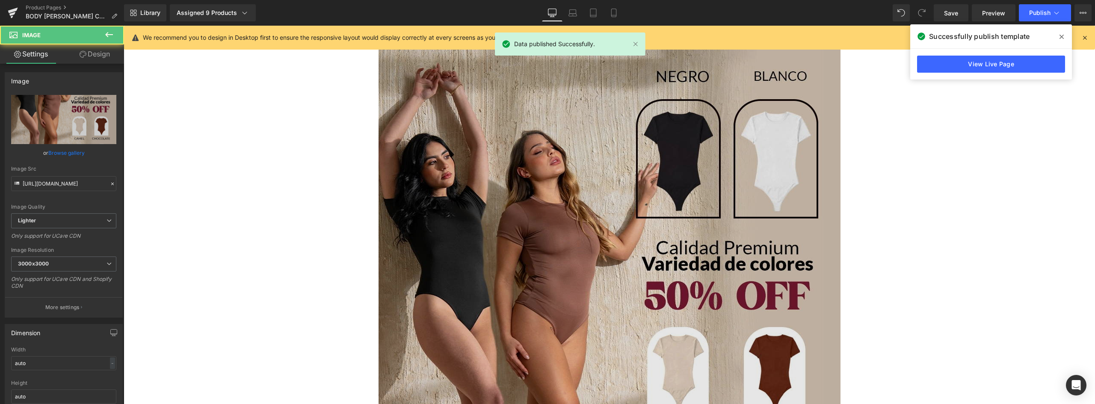
click at [614, 133] on img at bounding box center [609, 341] width 462 height 632
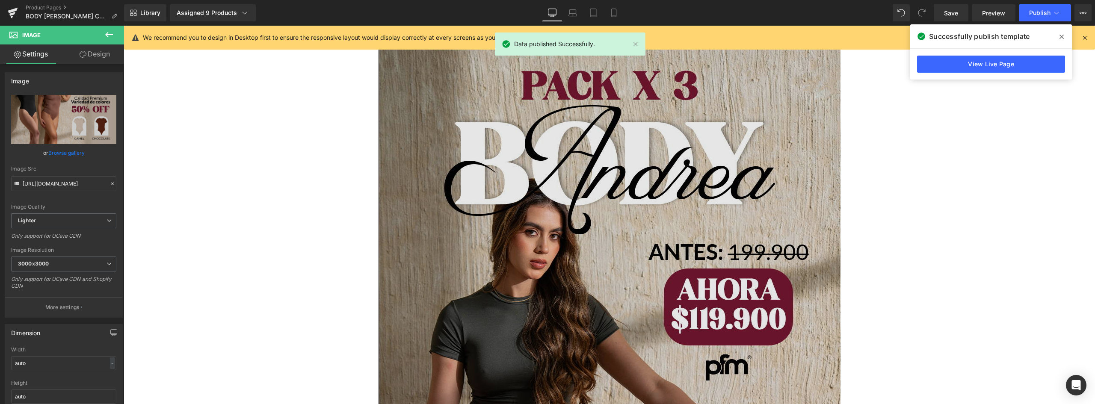
scroll to position [0, 0]
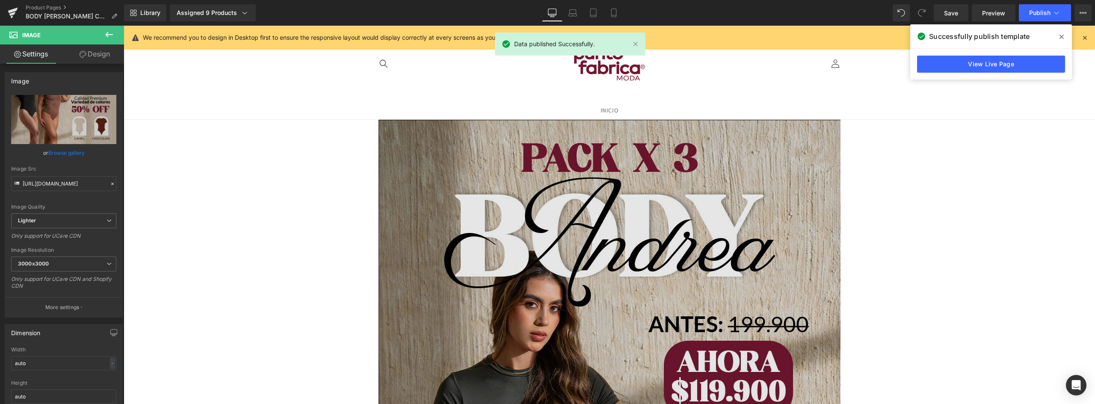
click at [541, 170] on img at bounding box center [609, 408] width 462 height 577
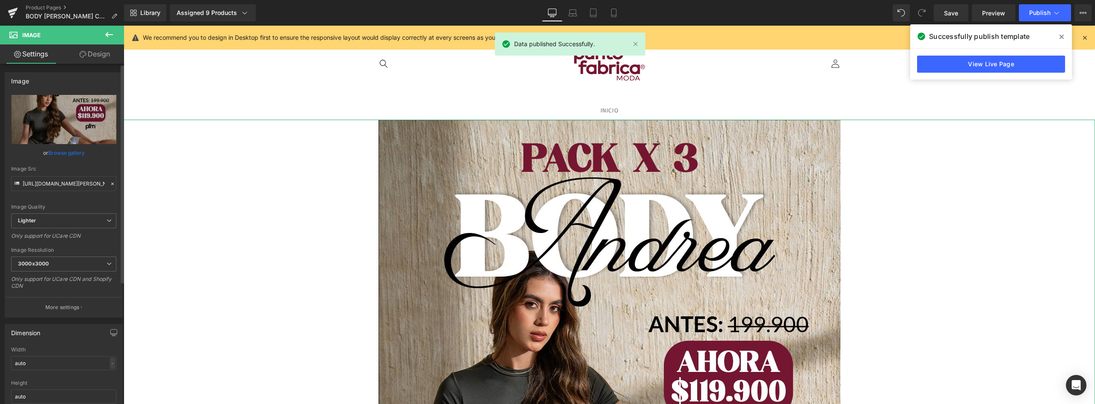
click at [67, 154] on link "Browse gallery" at bounding box center [66, 152] width 36 height 15
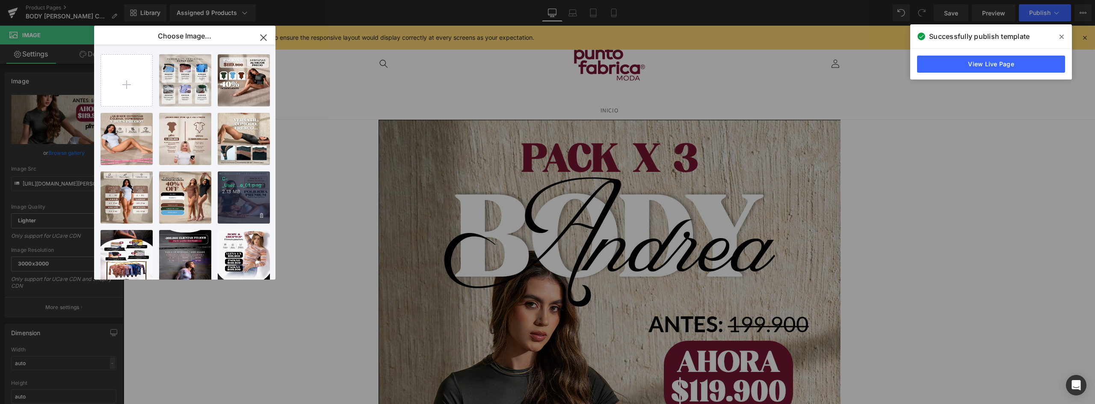
click at [241, 209] on div "C-_User...o_01.png 2.13 MB" at bounding box center [244, 197] width 52 height 52
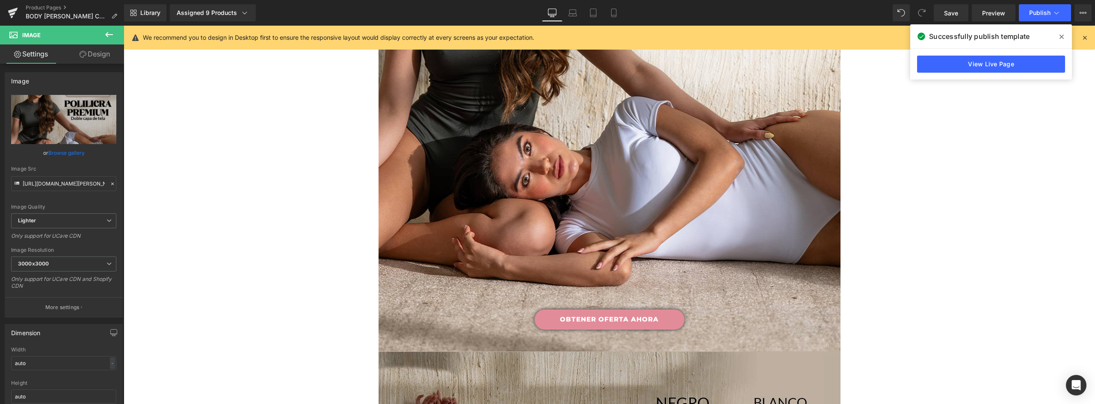
scroll to position [599, 0]
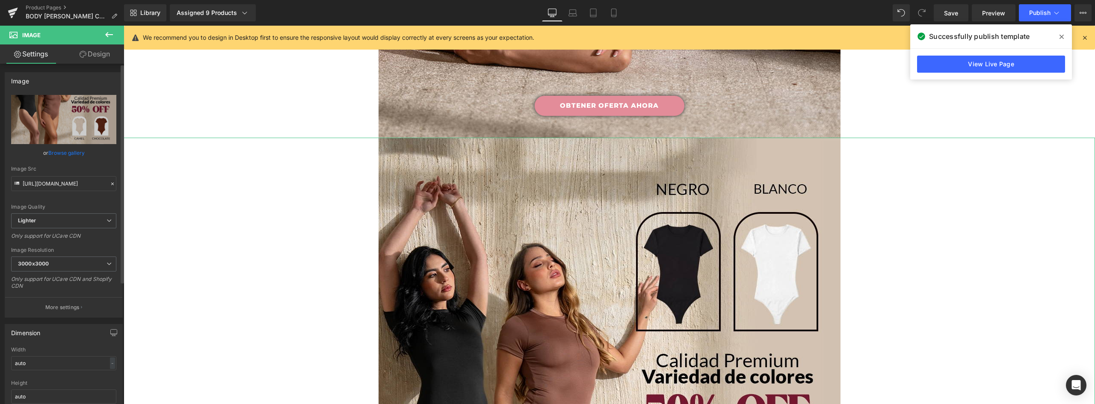
click at [73, 154] on link "Browse gallery" at bounding box center [66, 152] width 36 height 15
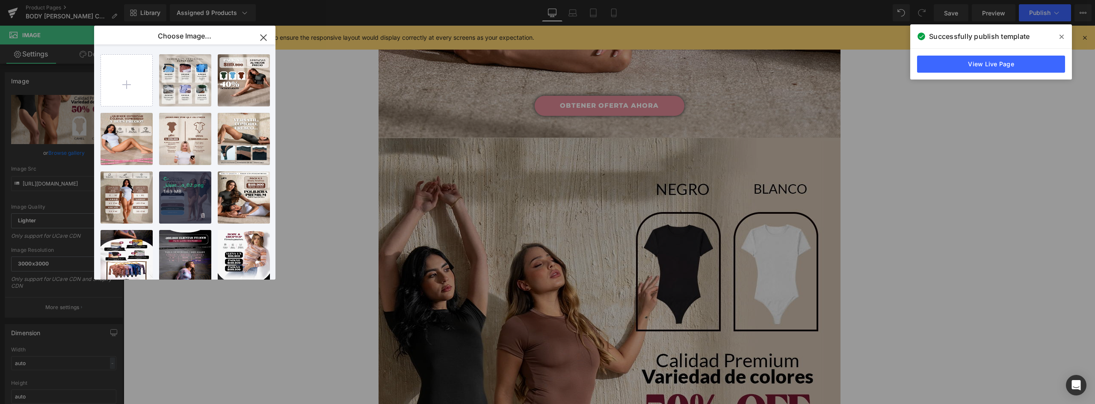
click at [197, 198] on div "C-_User...o_02.png 1.63 MB" at bounding box center [185, 197] width 52 height 52
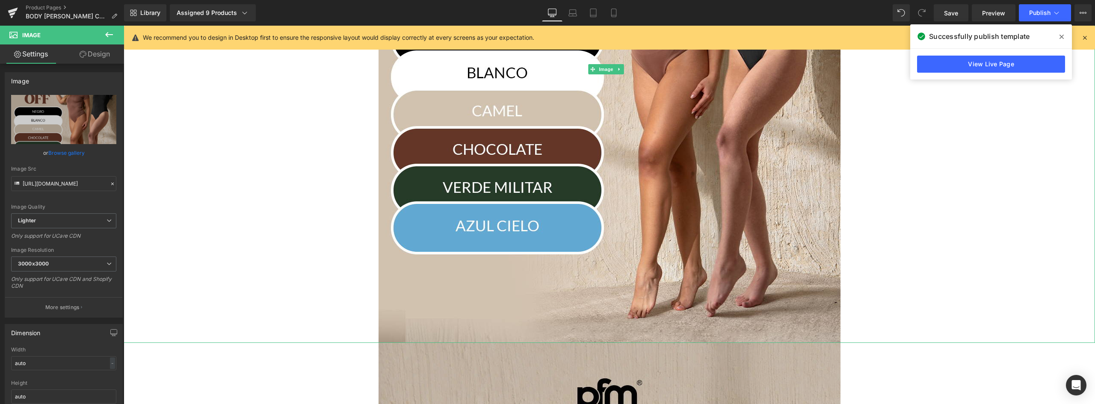
scroll to position [1154, 0]
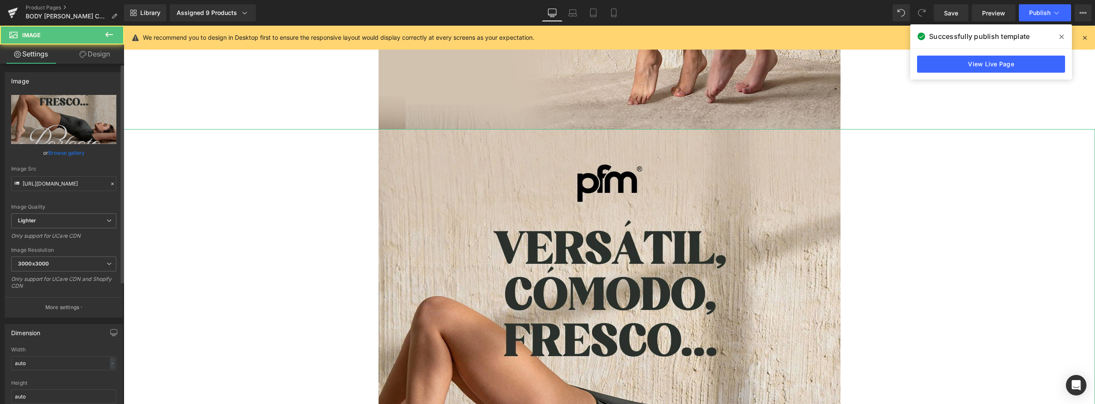
click at [65, 152] on link "Browse gallery" at bounding box center [66, 152] width 36 height 15
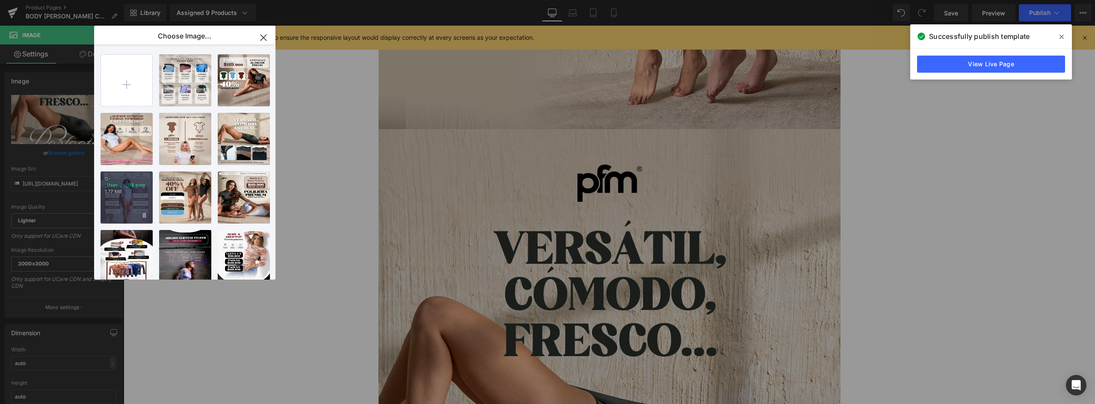
click at [126, 192] on p "1.77 MB" at bounding box center [127, 192] width 44 height 6
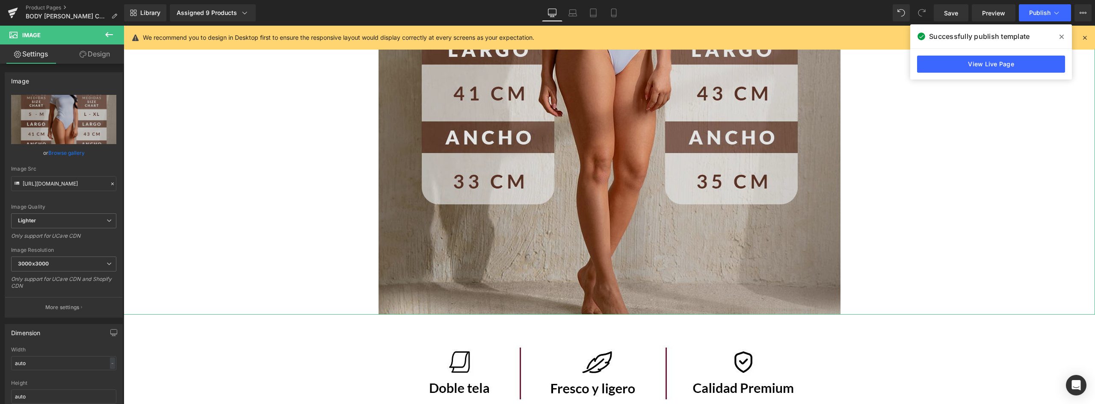
scroll to position [1753, 0]
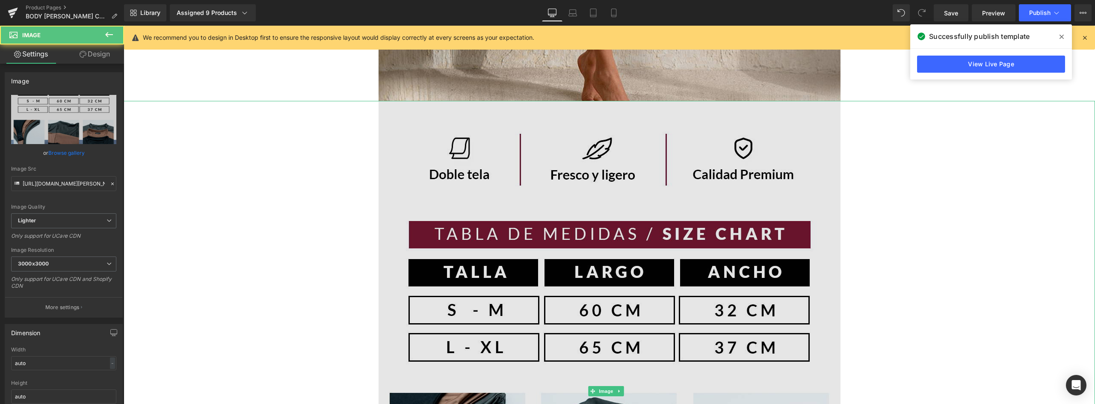
click at [570, 143] on img at bounding box center [609, 391] width 462 height 581
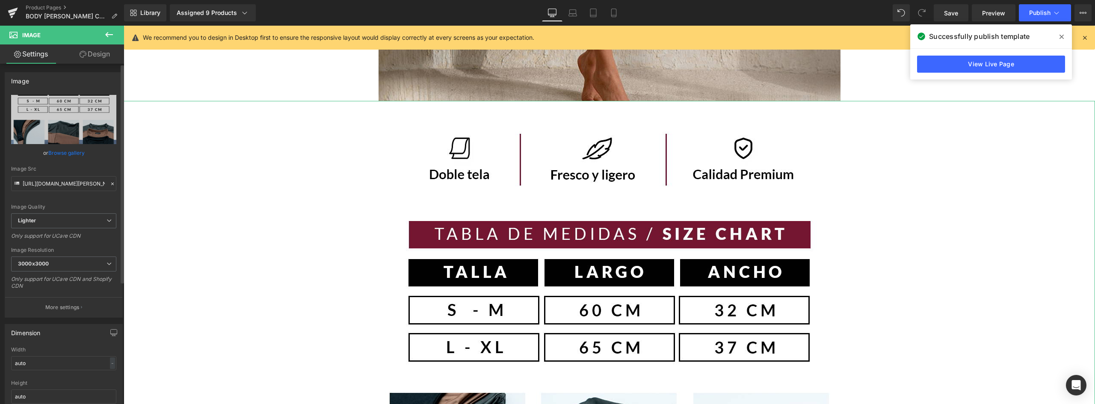
click at [67, 156] on link "Browse gallery" at bounding box center [66, 152] width 36 height 15
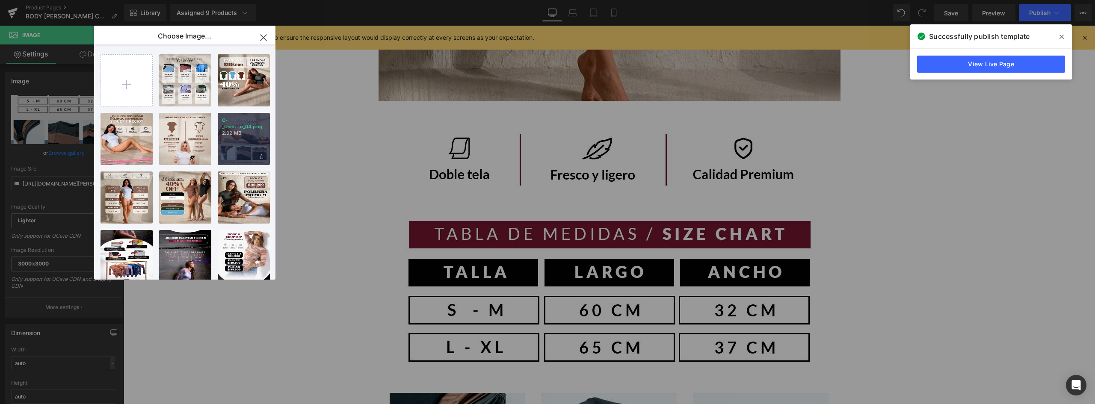
drag, startPoint x: 238, startPoint y: 138, endPoint x: 115, endPoint y: 112, distance: 126.3
click at [238, 138] on div "C-_User...o_04.png 2.32 MB" at bounding box center [244, 139] width 52 height 52
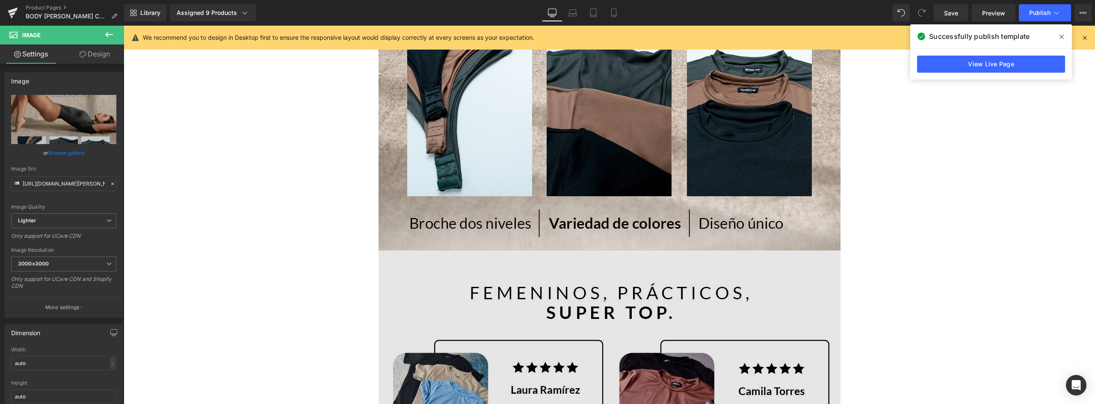
scroll to position [2266, 0]
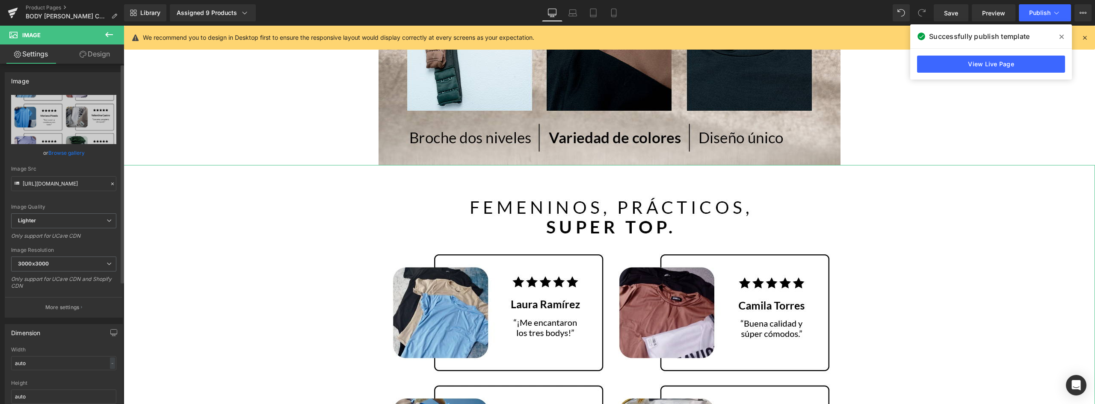
click at [66, 154] on link "Browse gallery" at bounding box center [66, 152] width 36 height 15
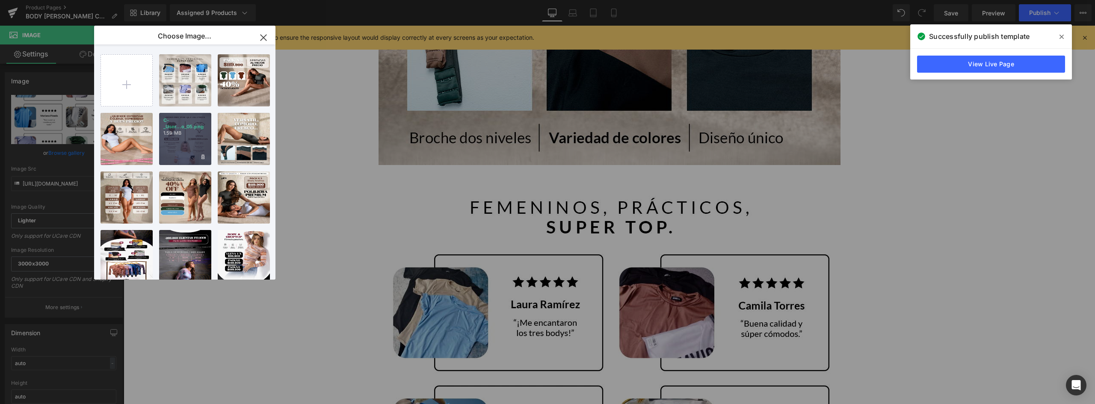
click at [203, 148] on div "C-_User...o_05.png 1.59 MB" at bounding box center [185, 139] width 52 height 52
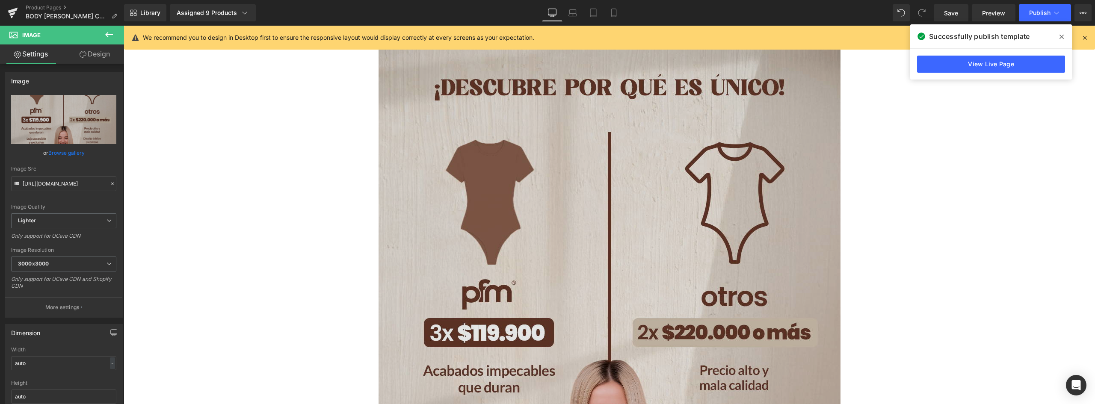
scroll to position [2223, 0]
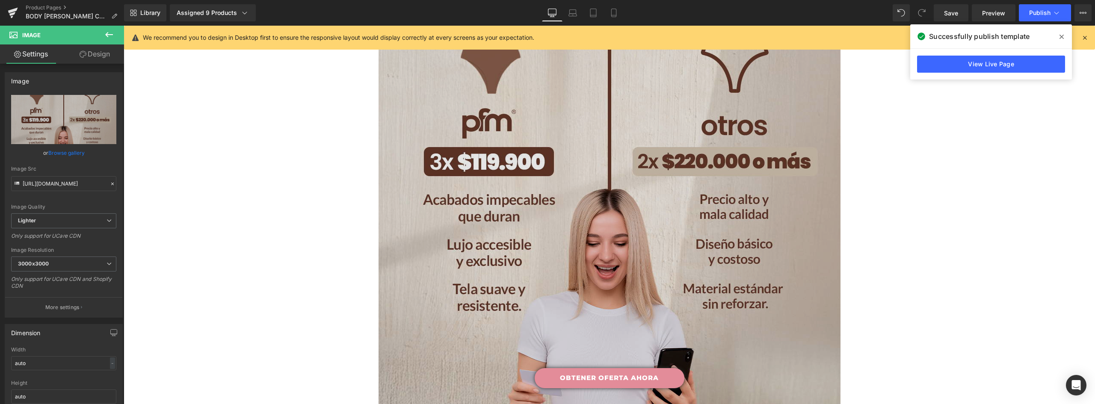
scroll to position [2480, 0]
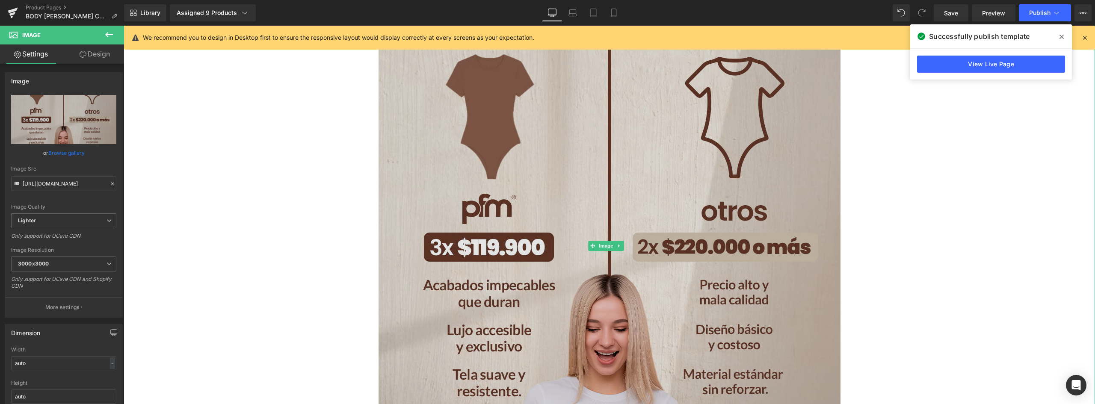
click at [628, 191] on img at bounding box center [609, 245] width 462 height 589
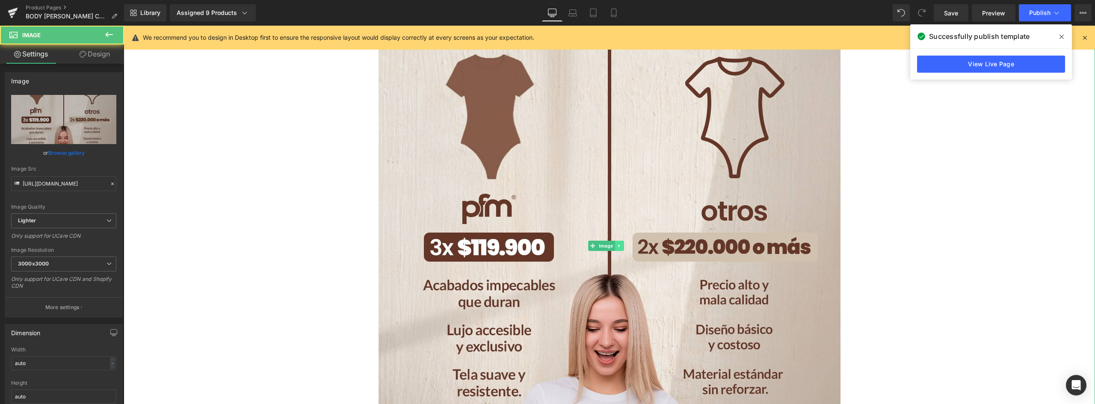
click at [618, 247] on icon at bounding box center [618, 245] width 1 height 3
click at [611, 245] on link at bounding box center [614, 246] width 9 height 10
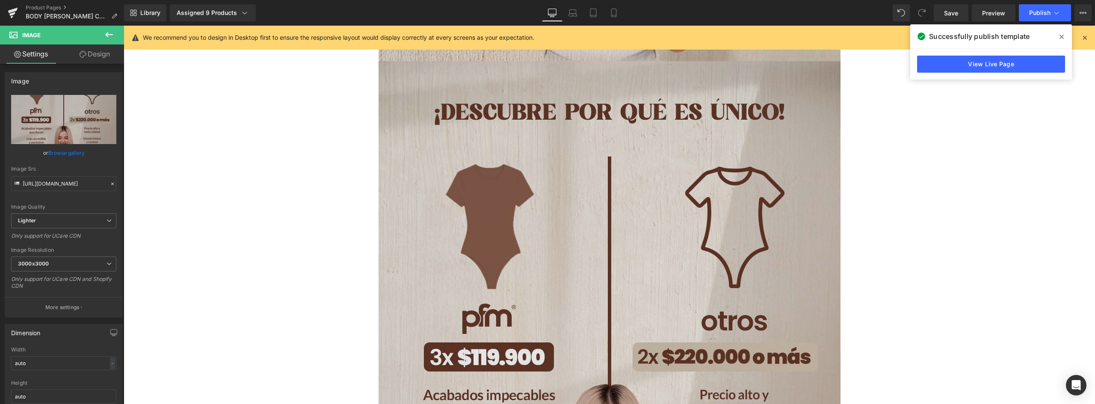
scroll to position [2960, 0]
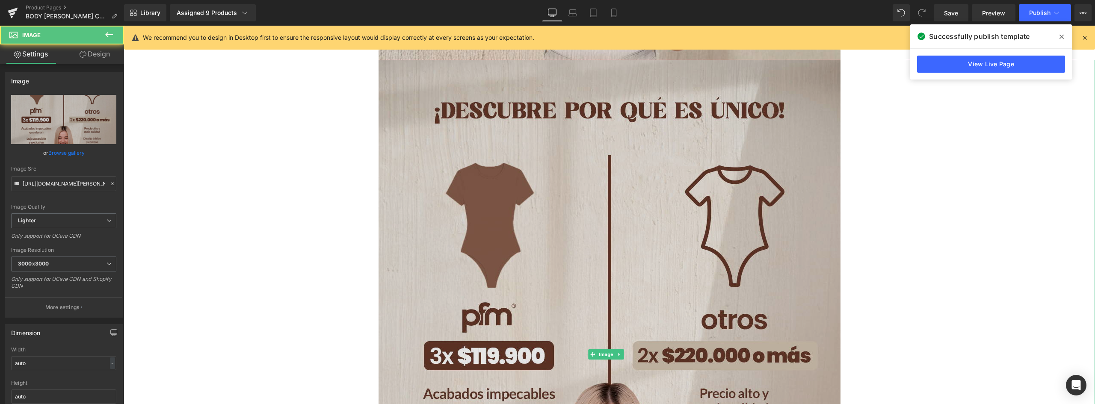
drag, startPoint x: 584, startPoint y: 198, endPoint x: 564, endPoint y: 193, distance: 21.1
click at [584, 197] on img at bounding box center [609, 354] width 462 height 589
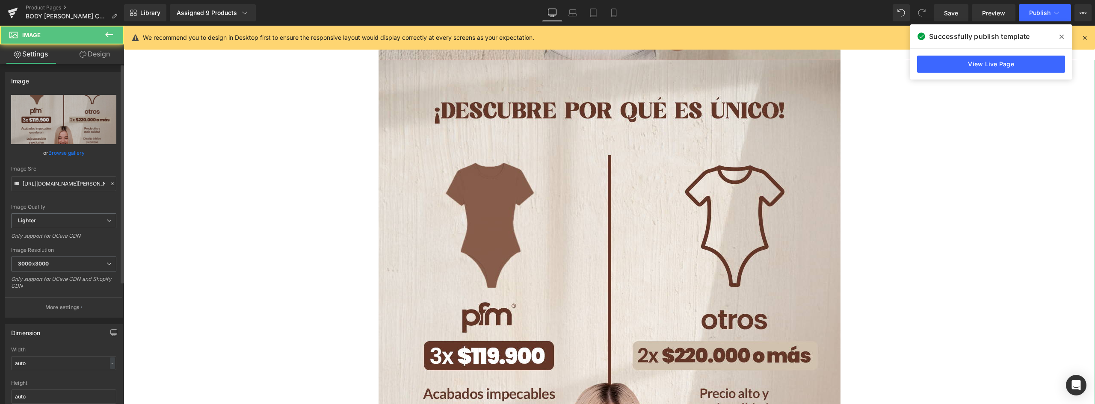
click at [70, 155] on link "Browse gallery" at bounding box center [66, 152] width 36 height 15
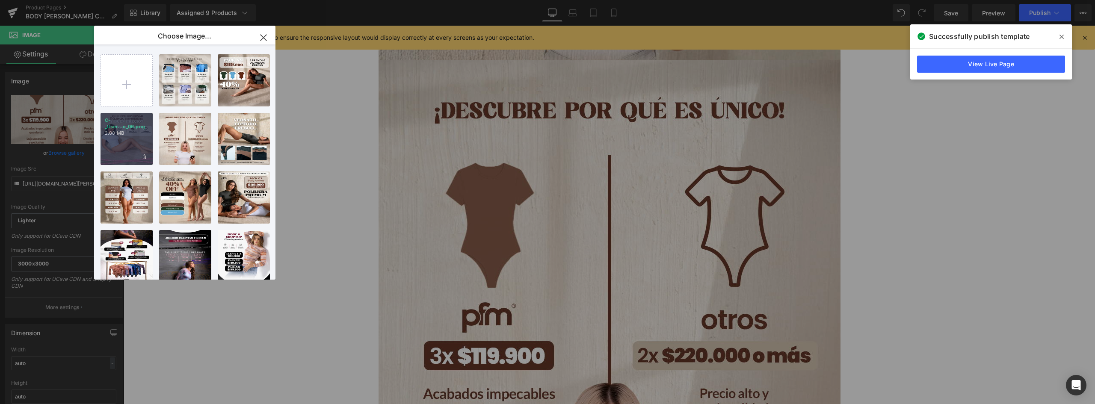
click at [125, 142] on div "C-_User...o_06.png 2.00 MB" at bounding box center [126, 139] width 52 height 52
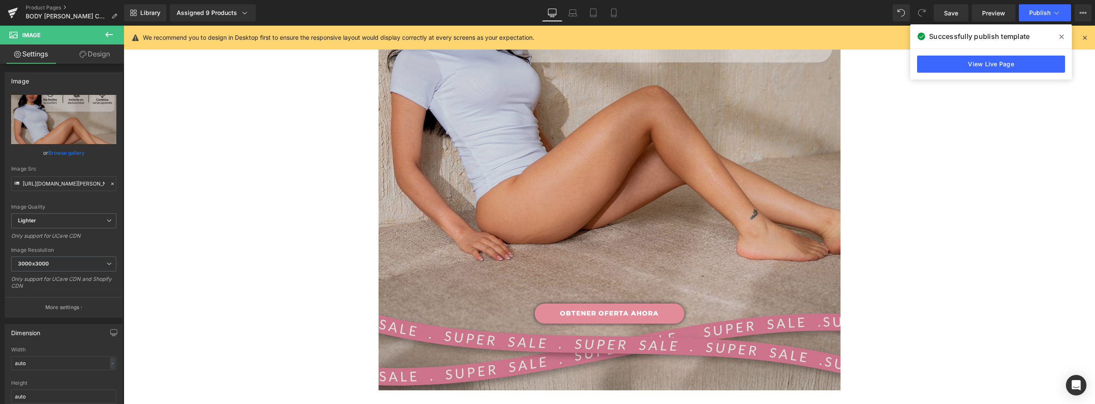
scroll to position [3345, 0]
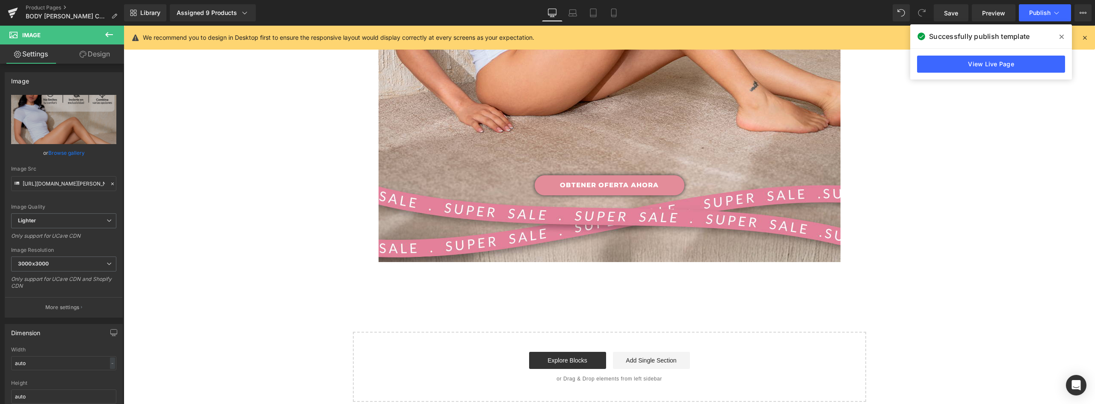
click at [644, 184] on link "OBTENER OFERTA AHORA" at bounding box center [609, 185] width 150 height 20
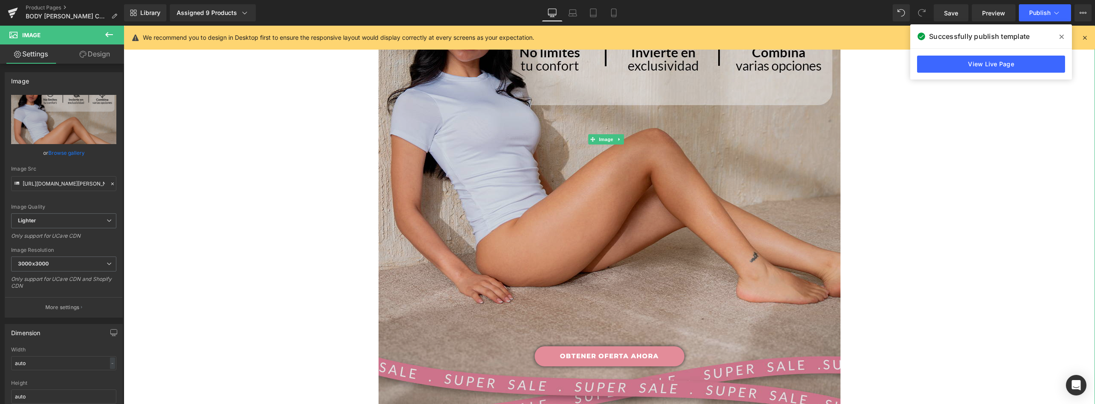
scroll to position [3089, 0]
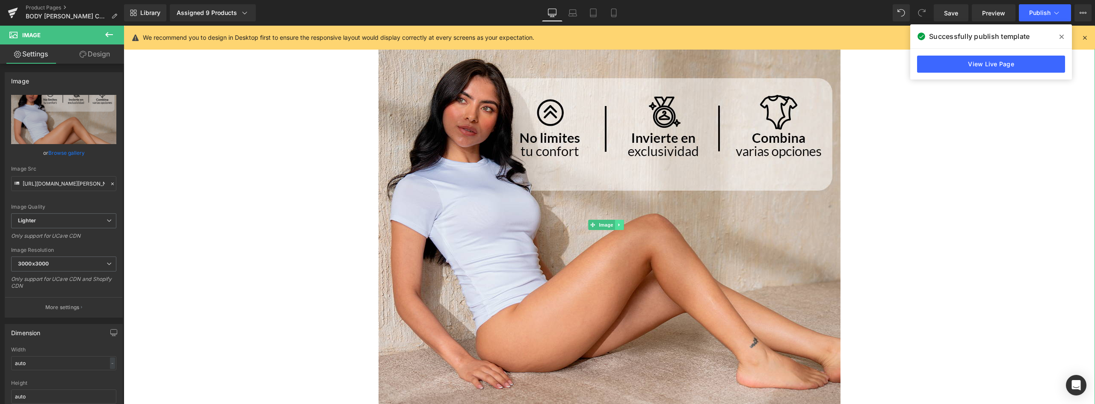
click at [617, 223] on icon at bounding box center [619, 224] width 5 height 5
click at [616, 222] on link at bounding box center [614, 225] width 9 height 10
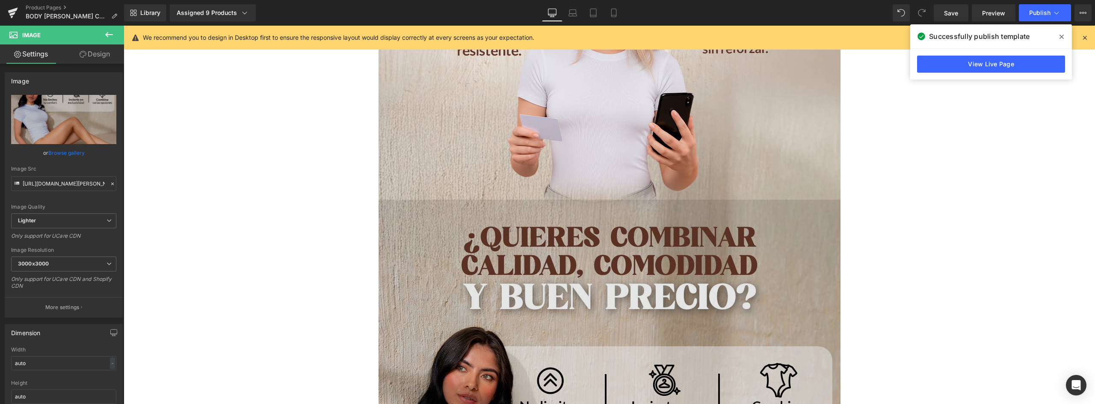
scroll to position [3034, 0]
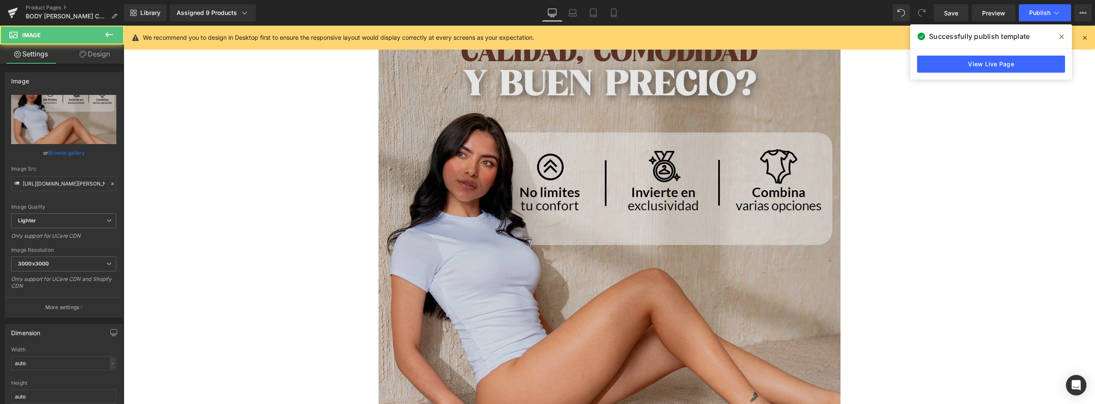
click at [623, 146] on img at bounding box center [609, 279] width 462 height 587
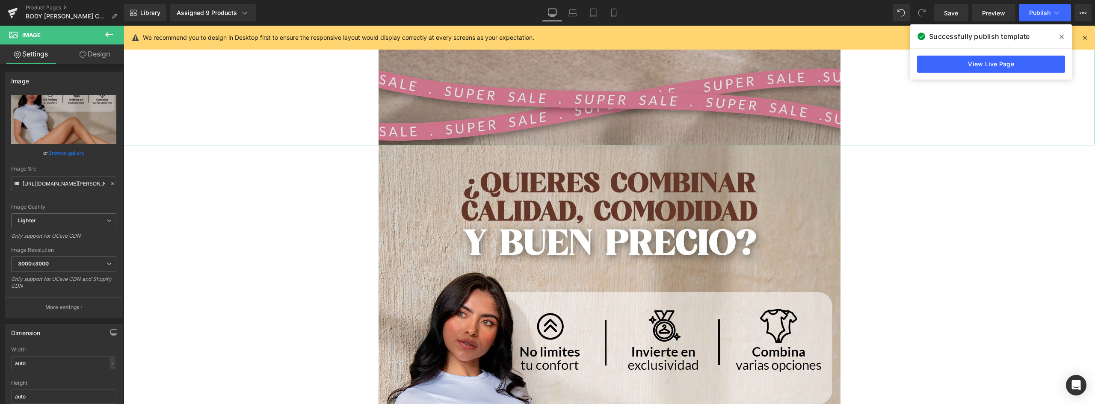
scroll to position [3590, 0]
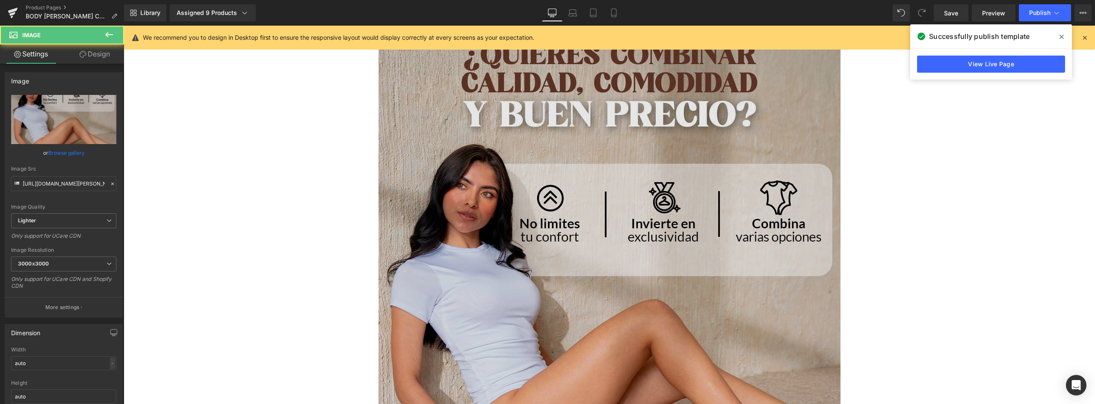
click at [620, 146] on img at bounding box center [609, 310] width 462 height 587
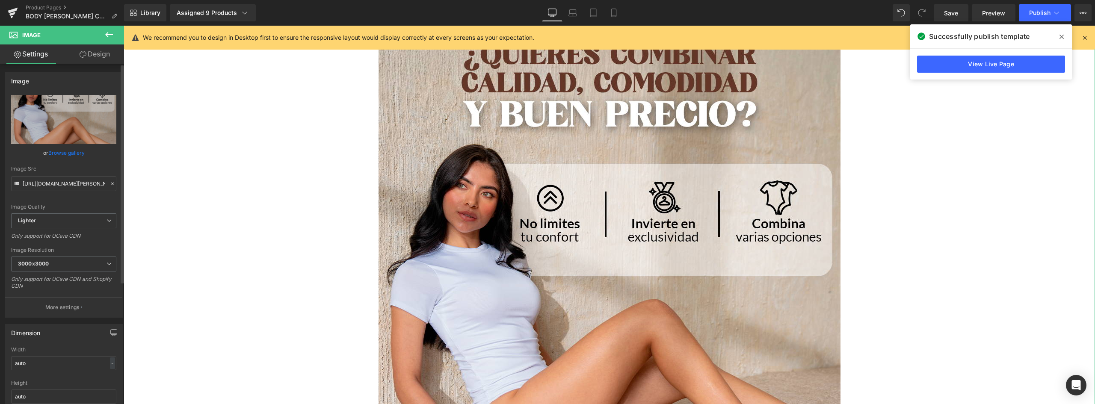
click at [65, 153] on link "Browse gallery" at bounding box center [66, 152] width 36 height 15
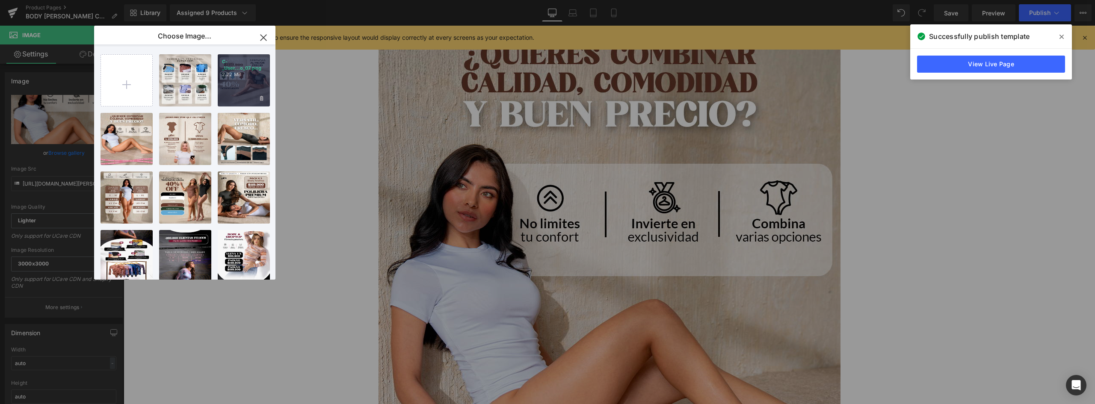
click at [251, 89] on div "C-_User...o_07.png 2.22 MB" at bounding box center [244, 80] width 52 height 52
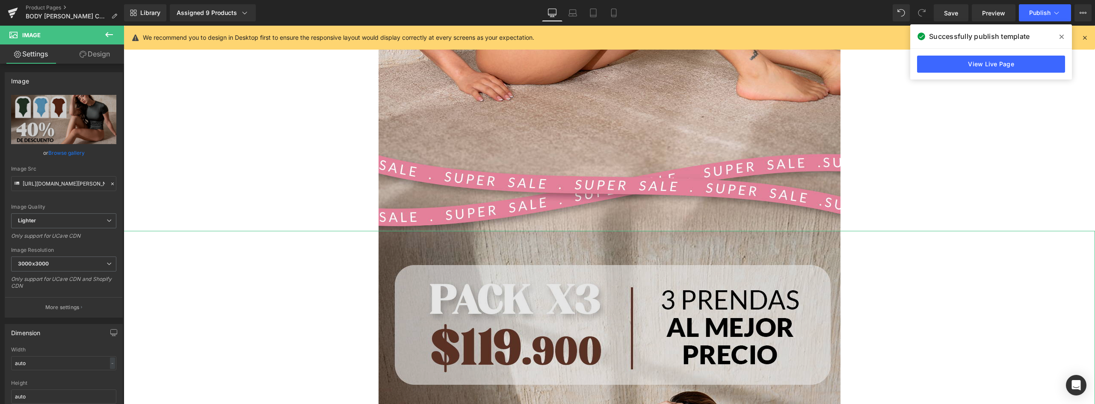
scroll to position [3676, 0]
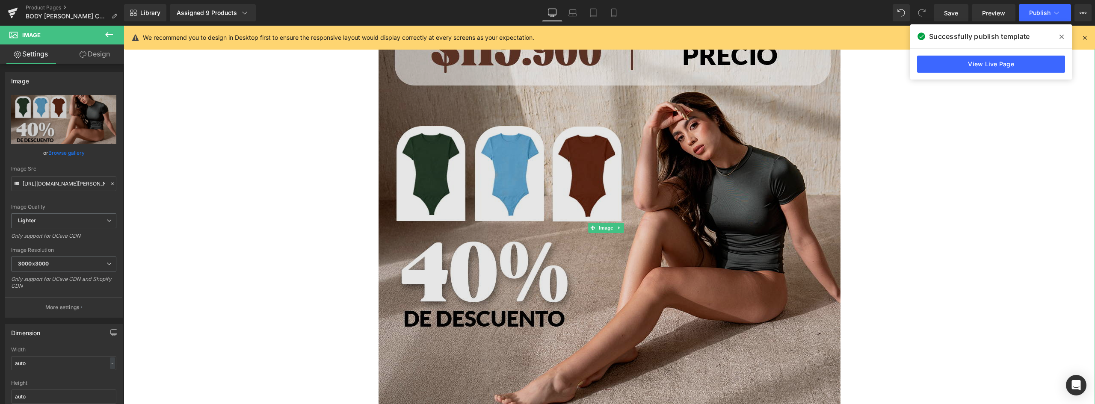
click at [720, 237] on img at bounding box center [609, 228] width 462 height 593
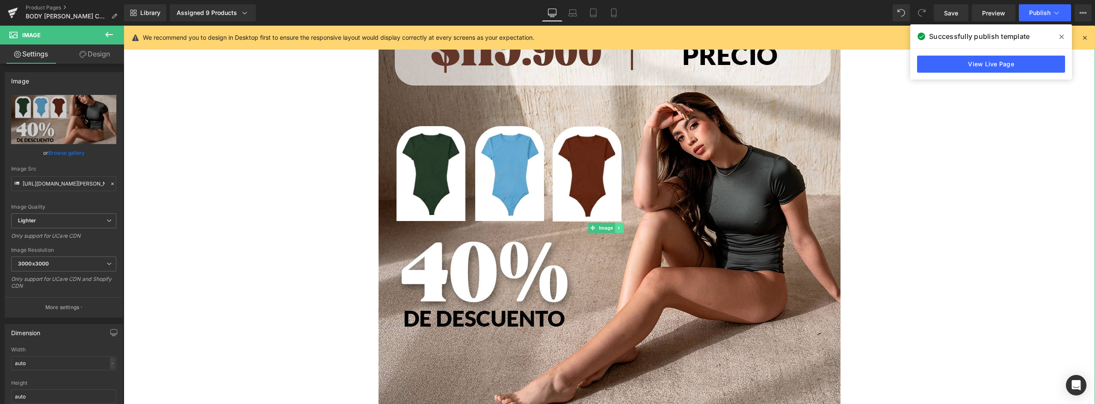
click at [617, 225] on link at bounding box center [619, 228] width 9 height 10
click at [614, 227] on icon at bounding box center [614, 227] width 5 height 5
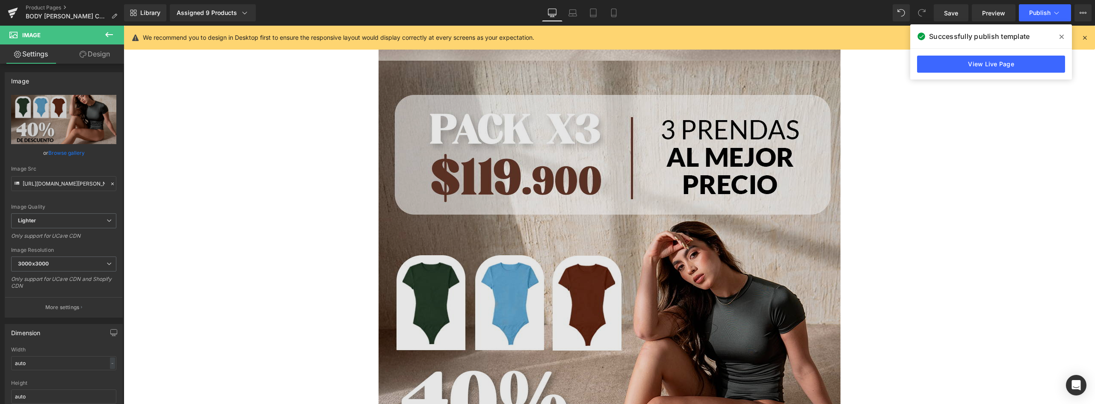
scroll to position [4140, 0]
click at [671, 201] on img at bounding box center [609, 356] width 462 height 593
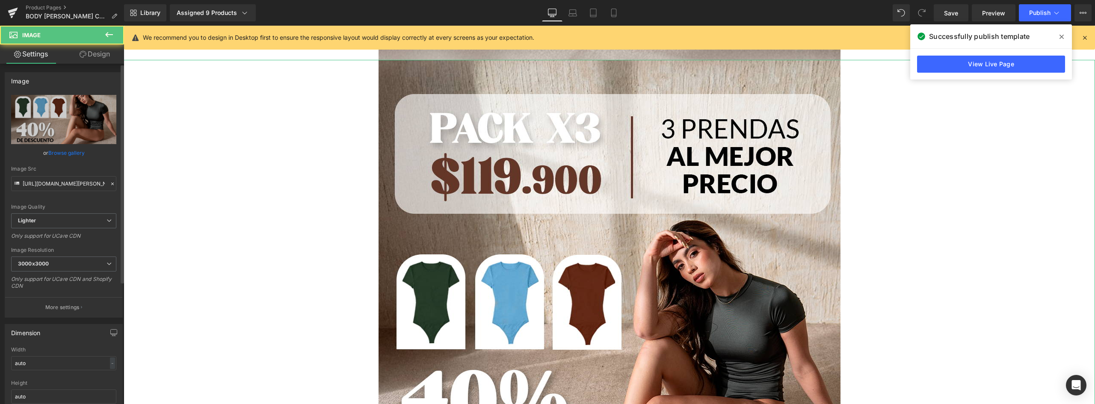
click at [70, 153] on link "Browse gallery" at bounding box center [66, 152] width 36 height 15
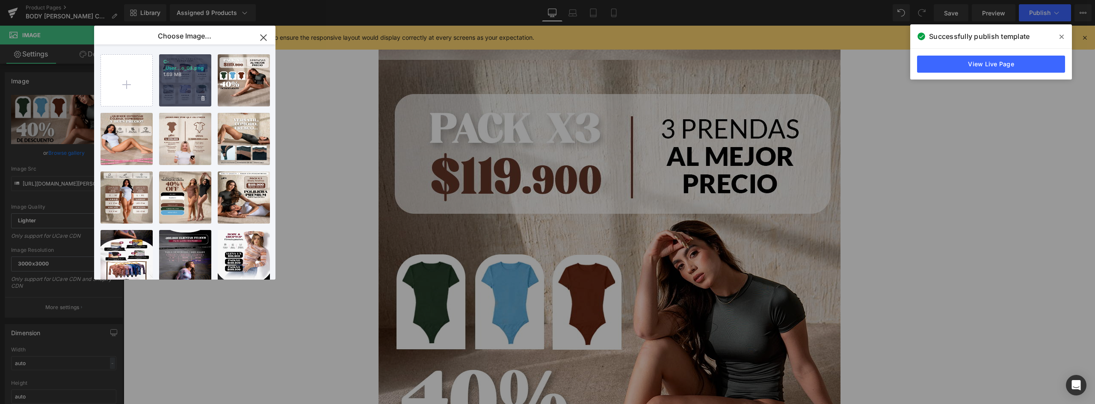
click at [185, 102] on div "C-_User...o_08.png 1.69 MB" at bounding box center [185, 80] width 52 height 52
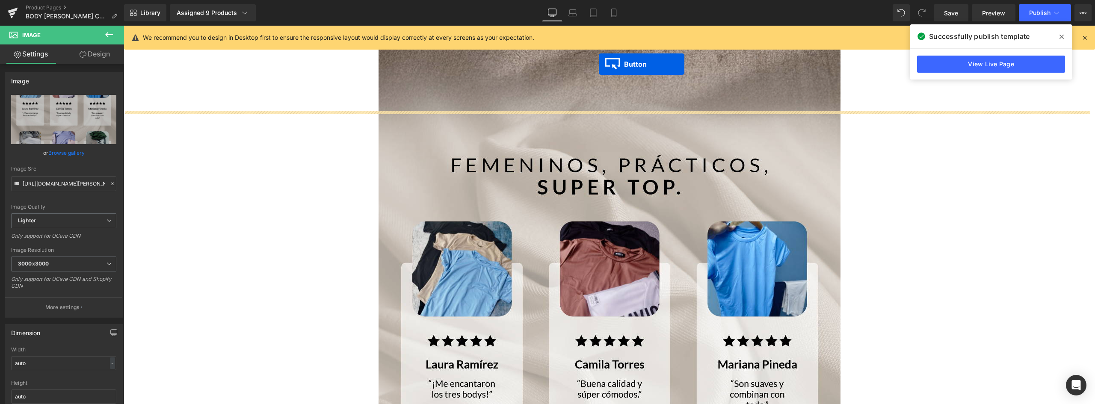
scroll to position [4055, 0]
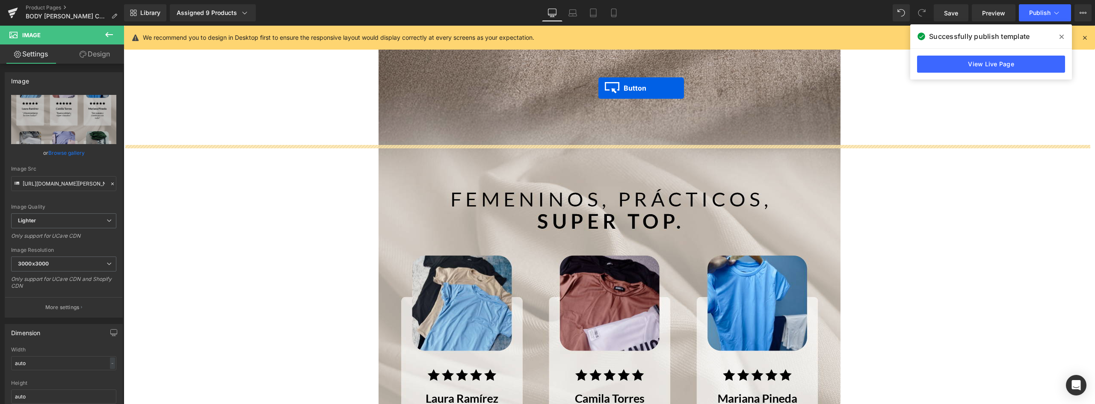
drag, startPoint x: 595, startPoint y: 197, endPoint x: 598, endPoint y: 93, distance: 104.0
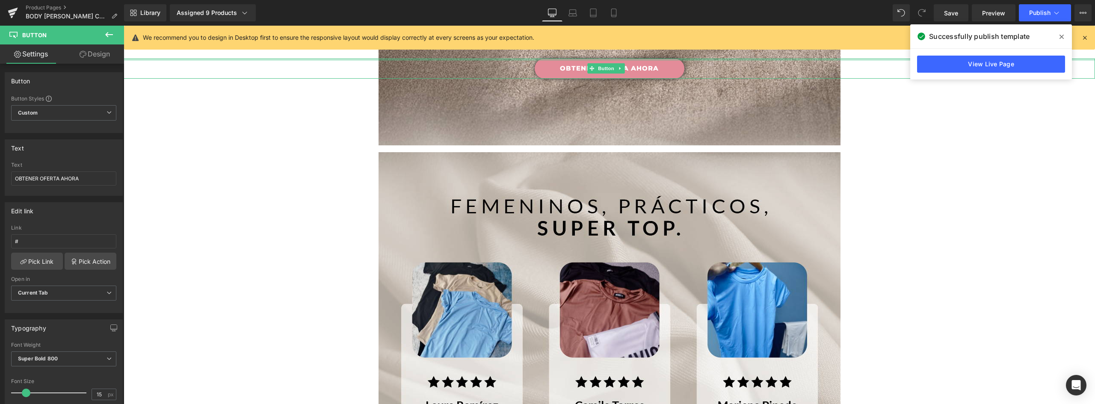
click at [94, 56] on link "Design" at bounding box center [95, 53] width 62 height 19
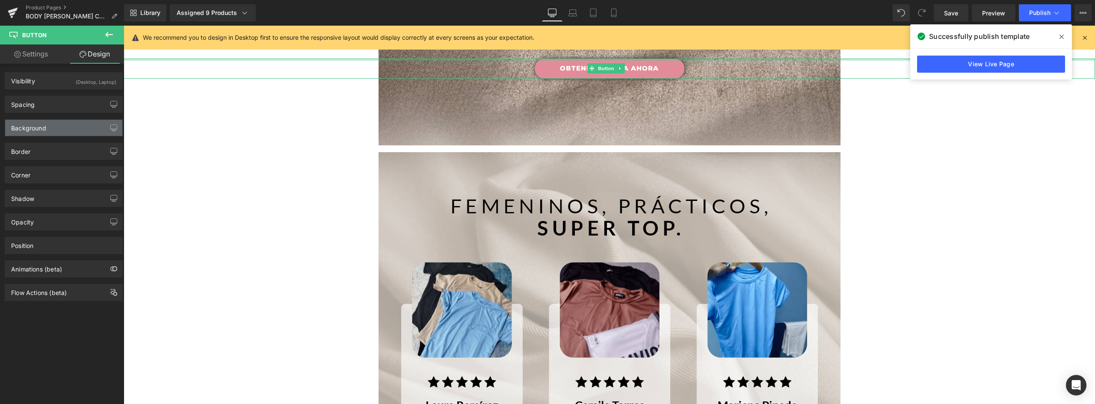
click at [35, 124] on div "Background" at bounding box center [28, 126] width 35 height 12
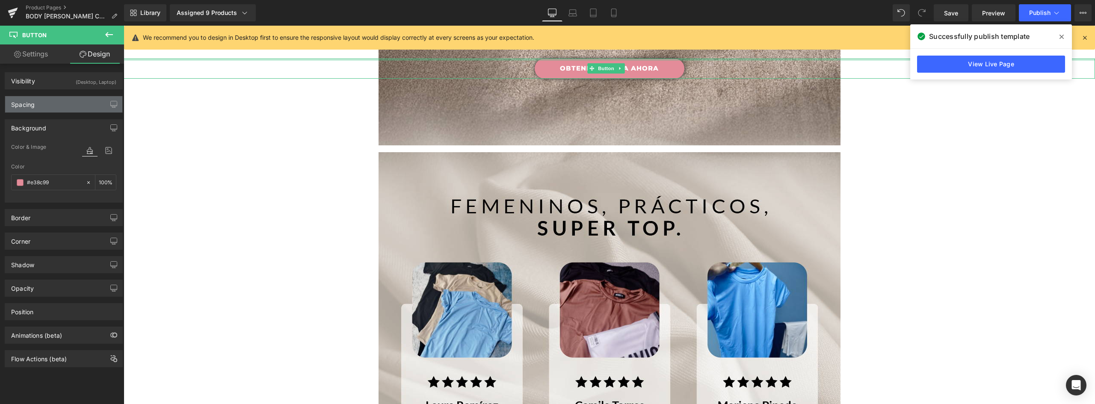
click at [36, 106] on div "Spacing" at bounding box center [63, 104] width 117 height 16
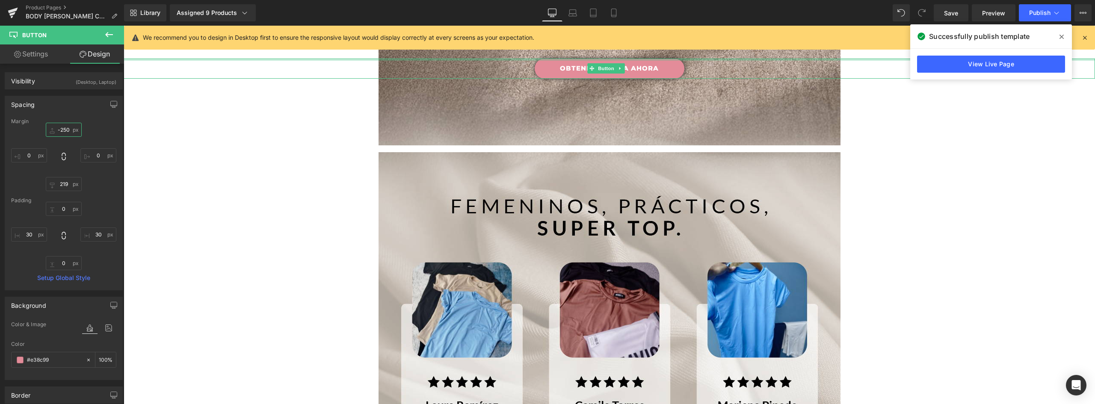
click at [65, 128] on input "-250" at bounding box center [64, 130] width 36 height 14
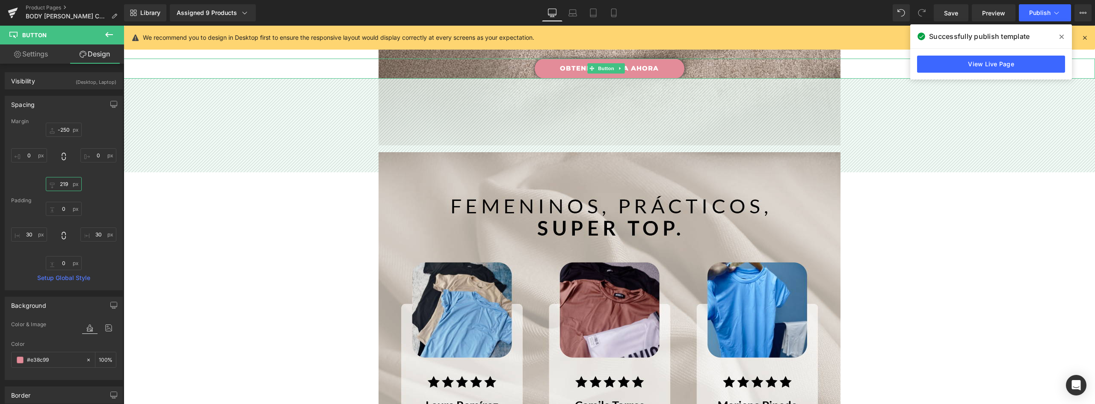
click at [63, 182] on input "219" at bounding box center [64, 184] width 36 height 14
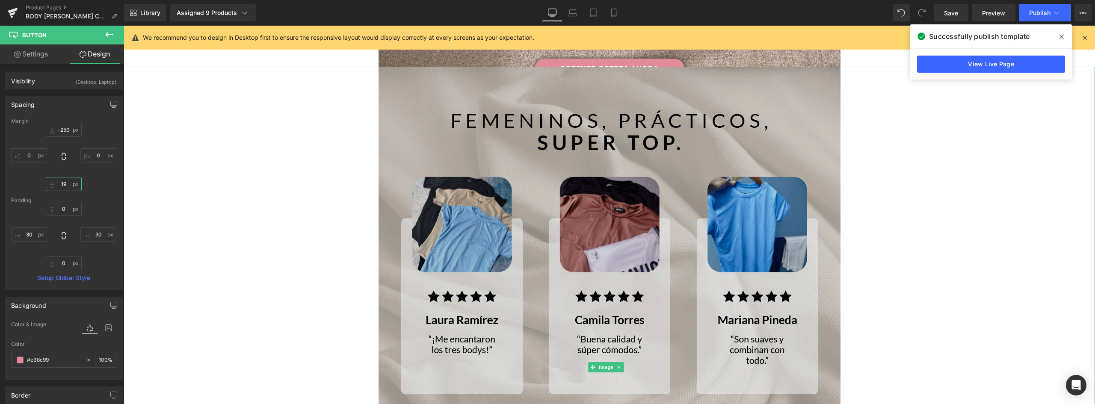
type input "1"
type input "203"
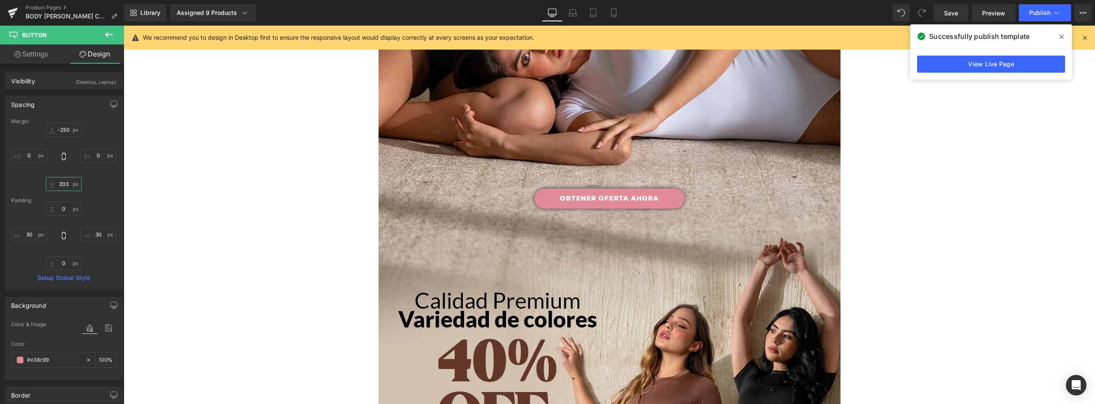
scroll to position [335, 0]
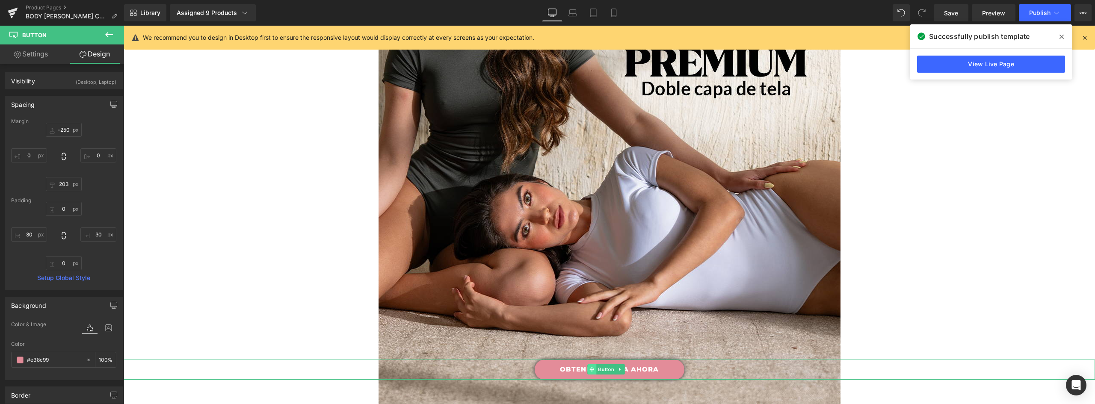
click at [590, 368] on icon at bounding box center [591, 369] width 5 height 5
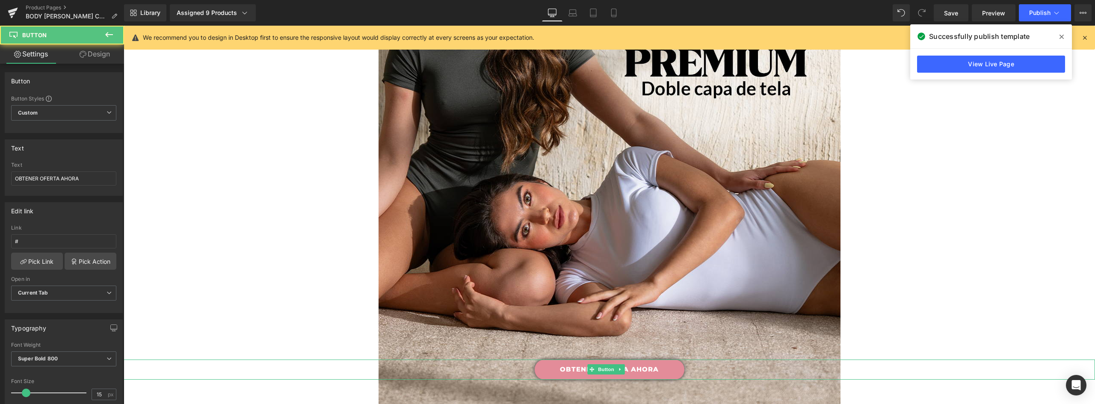
click at [619, 370] on icon at bounding box center [620, 369] width 5 height 5
click at [613, 368] on icon at bounding box center [615, 369] width 5 height 5
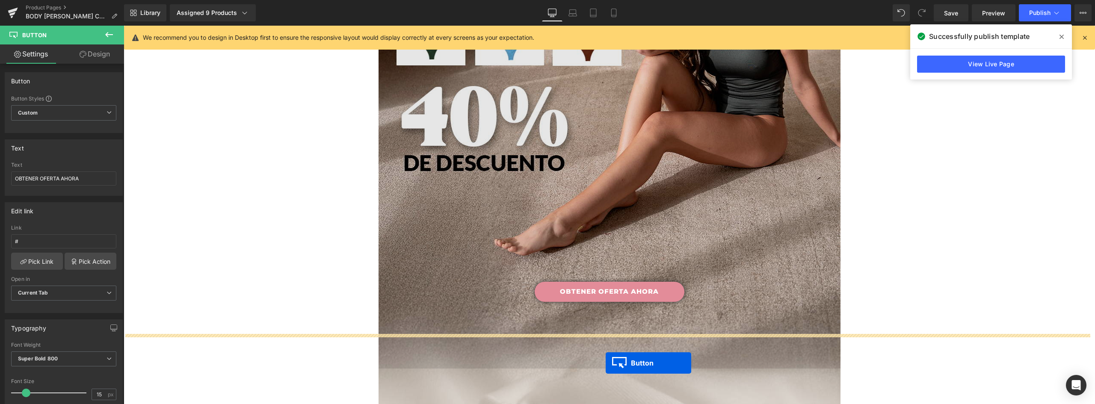
scroll to position [3938, 0]
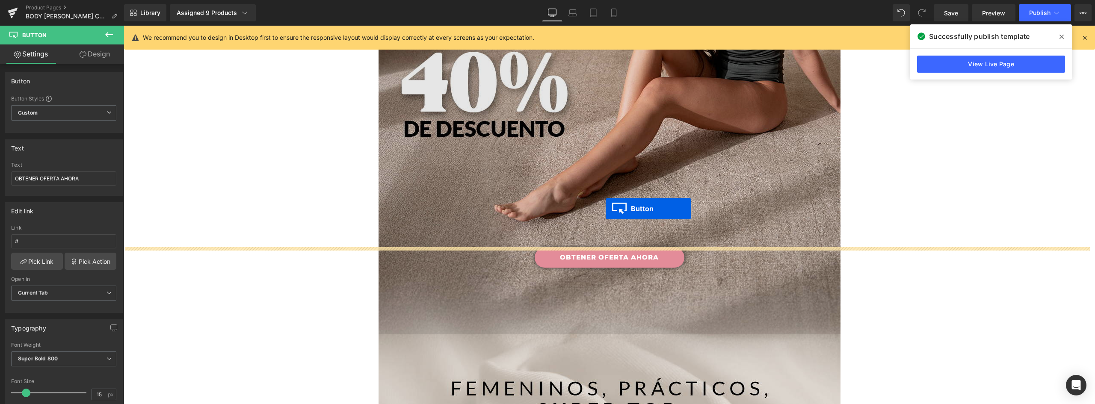
drag, startPoint x: 590, startPoint y: 69, endPoint x: 626, endPoint y: 222, distance: 157.5
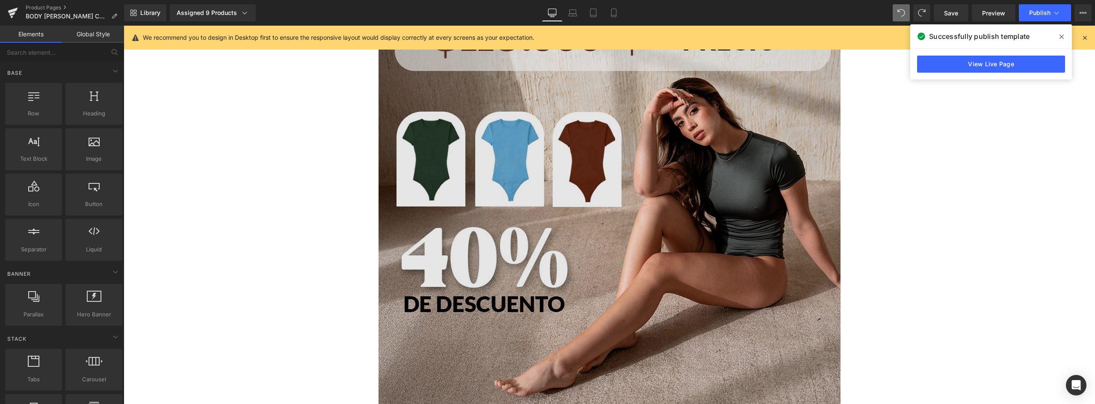
scroll to position [3904, 0]
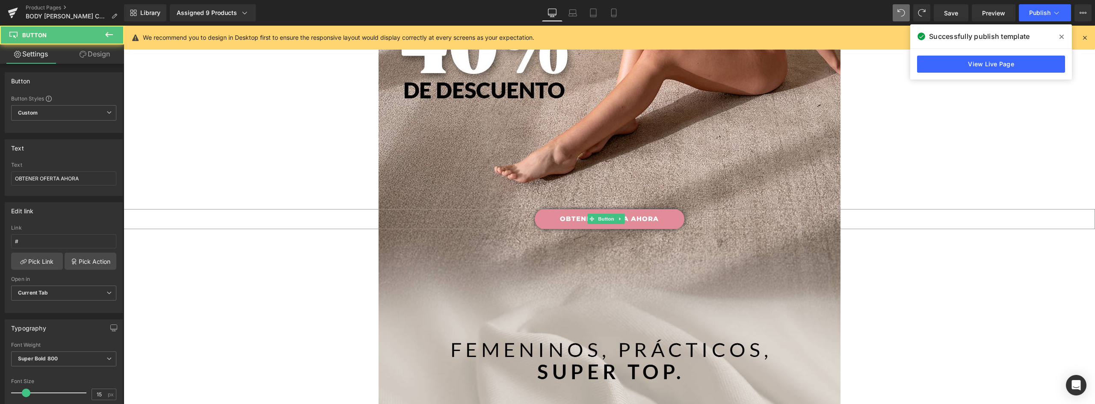
click at [637, 218] on link "OBTENER OFERTA AHORA" at bounding box center [609, 219] width 150 height 20
drag, startPoint x: 84, startPoint y: 177, endPoint x: -57, endPoint y: 171, distance: 140.8
click at [0, 171] on html "Button You are previewing how the will restyle your page. You can not edit Elem…" at bounding box center [547, 202] width 1095 height 404
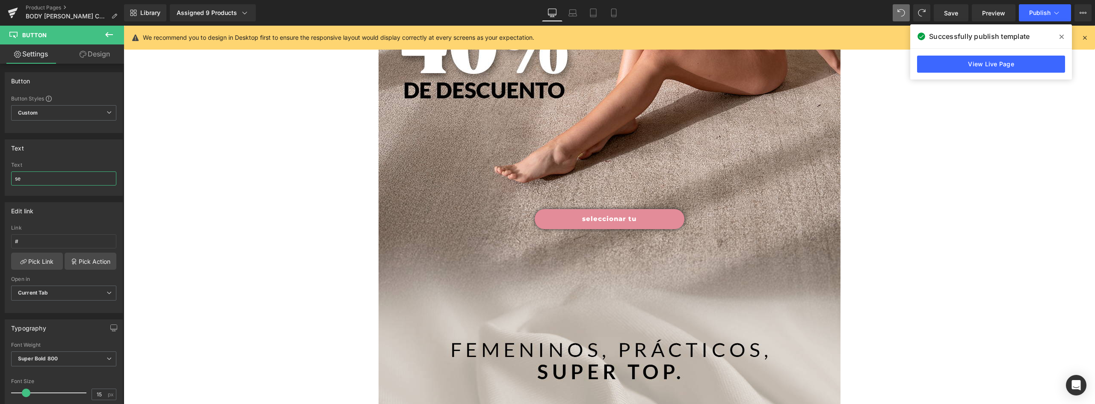
type input "s"
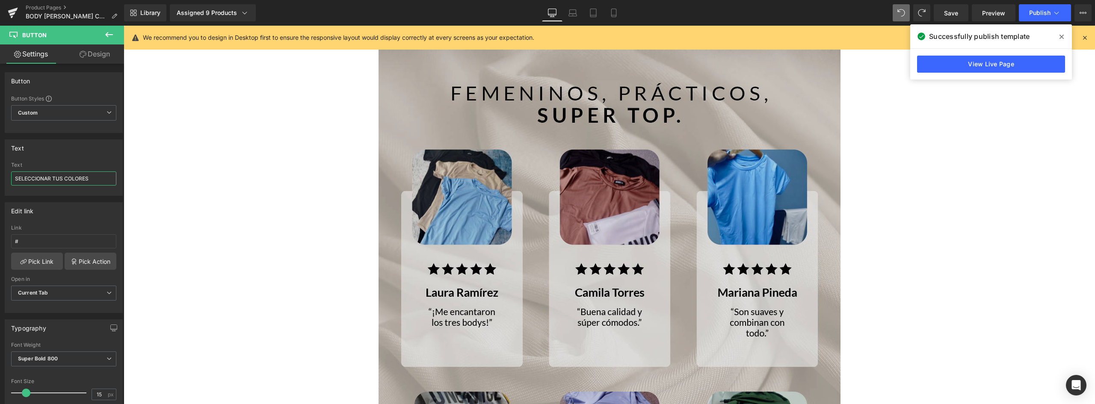
scroll to position [3990, 0]
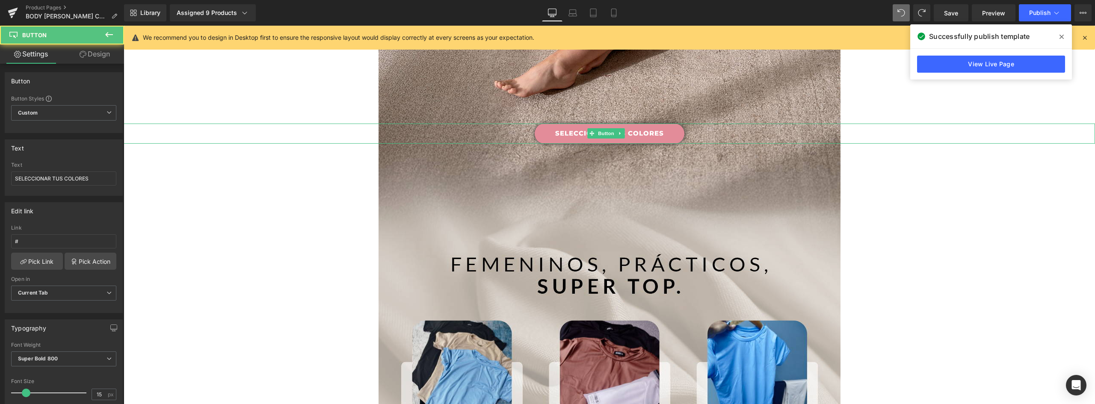
click at [642, 131] on link "SELECCIONAR TUS COLORES" at bounding box center [609, 134] width 150 height 20
click at [97, 178] on input "SELECCIONAR TUS COLORES" at bounding box center [63, 178] width 105 height 14
drag, startPoint x: 100, startPoint y: 178, endPoint x: -77, endPoint y: 165, distance: 178.3
click at [0, 165] on html "Button You are previewing how the will restyle your page. You can not edit Elem…" at bounding box center [547, 202] width 1095 height 404
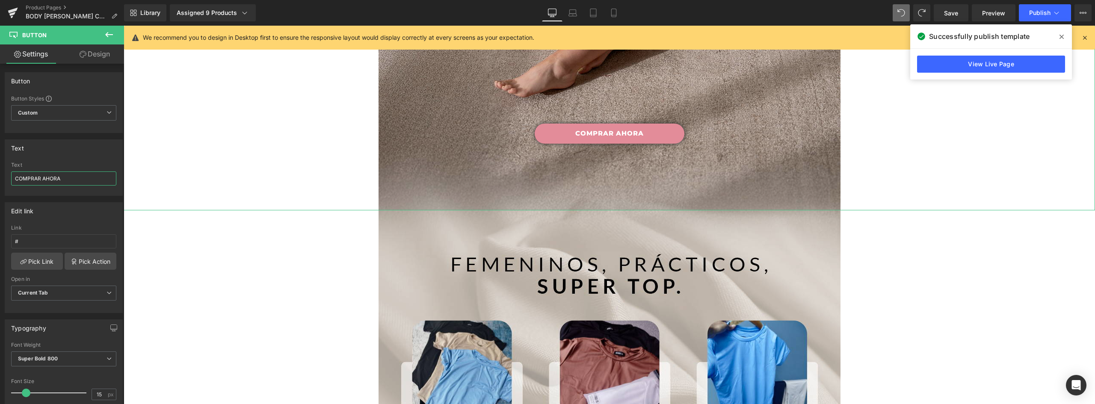
scroll to position [3947, 0]
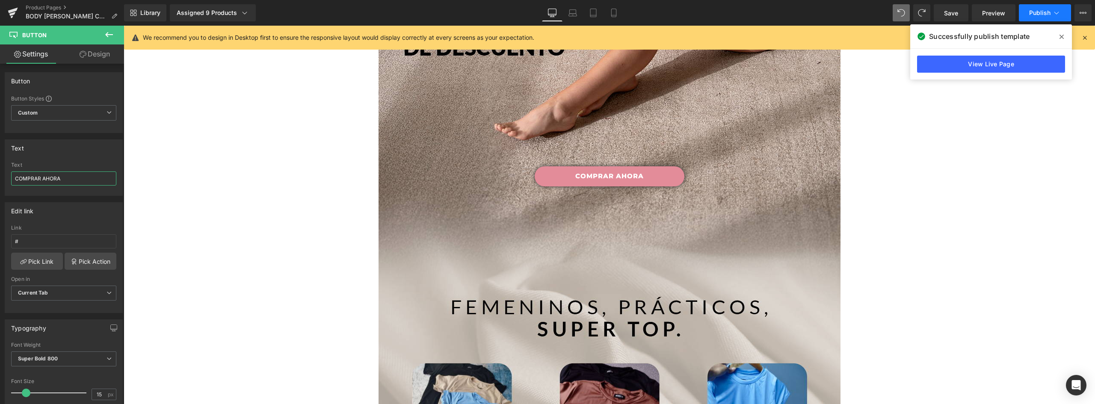
type input "COMPRAR AHORA"
click at [1051, 12] on button "Publish" at bounding box center [1044, 12] width 52 height 17
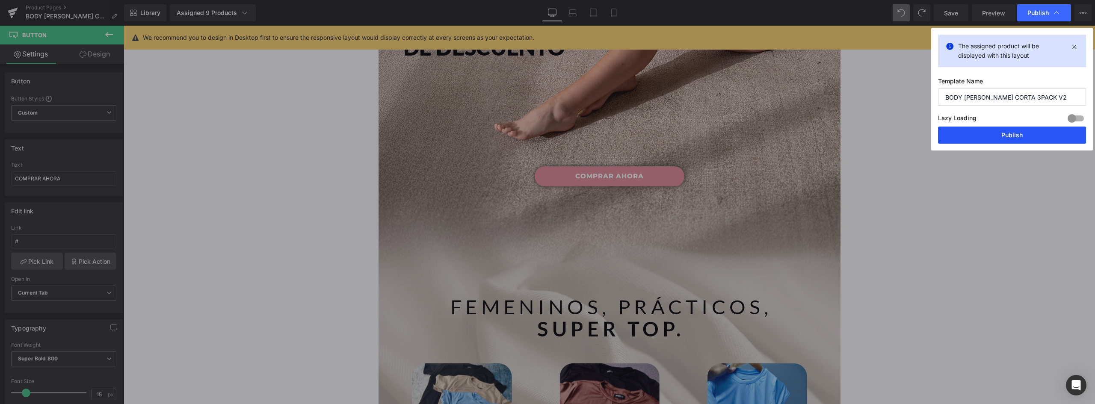
click at [1016, 141] on button "Publish" at bounding box center [1012, 135] width 148 height 17
